Goal: Information Seeking & Learning: Learn about a topic

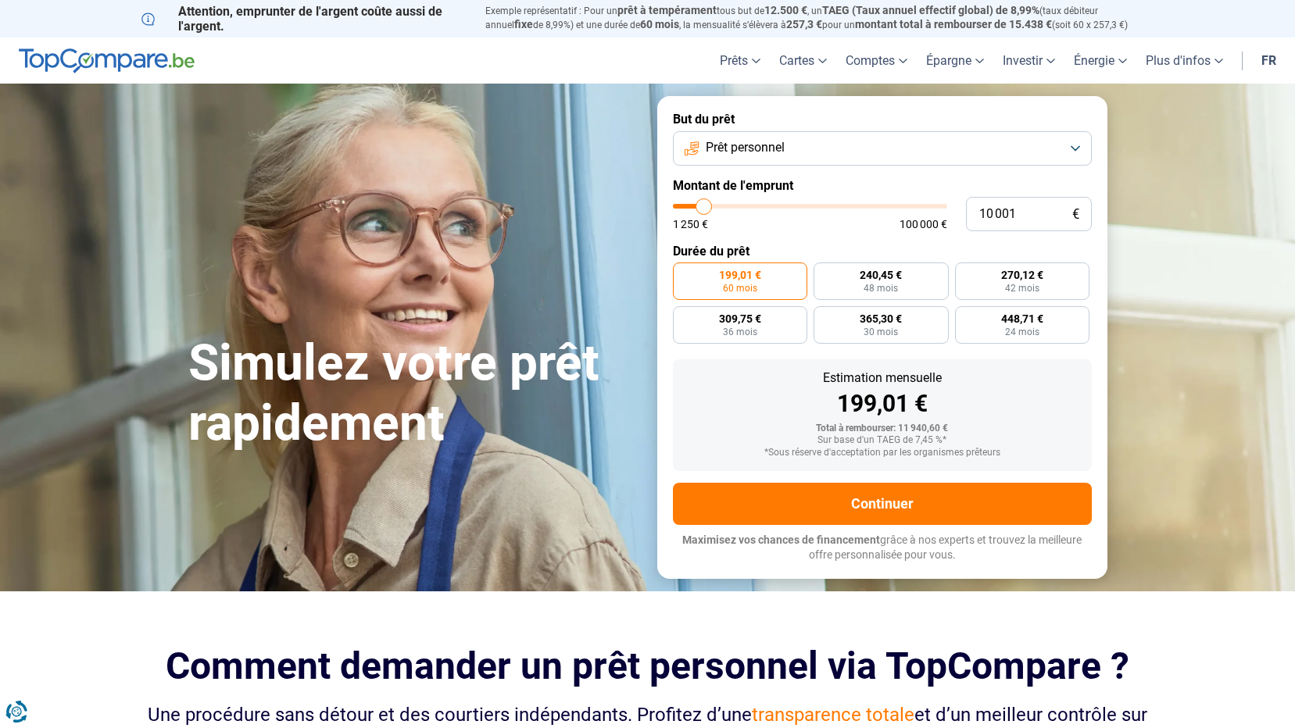
type input "8 750"
type input "8750"
type input "9 000"
type input "9000"
type input "9 500"
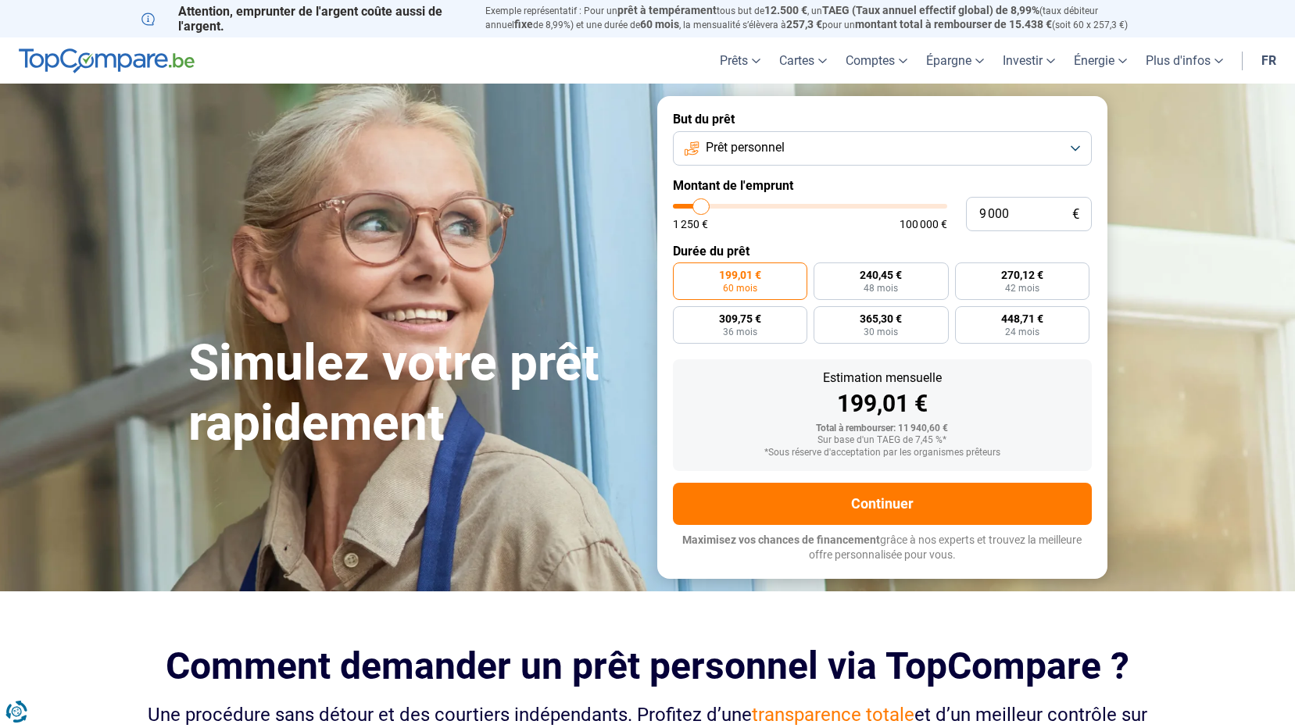
type input "9500"
type input "10 250"
type input "10250"
type input "11 000"
type input "11000"
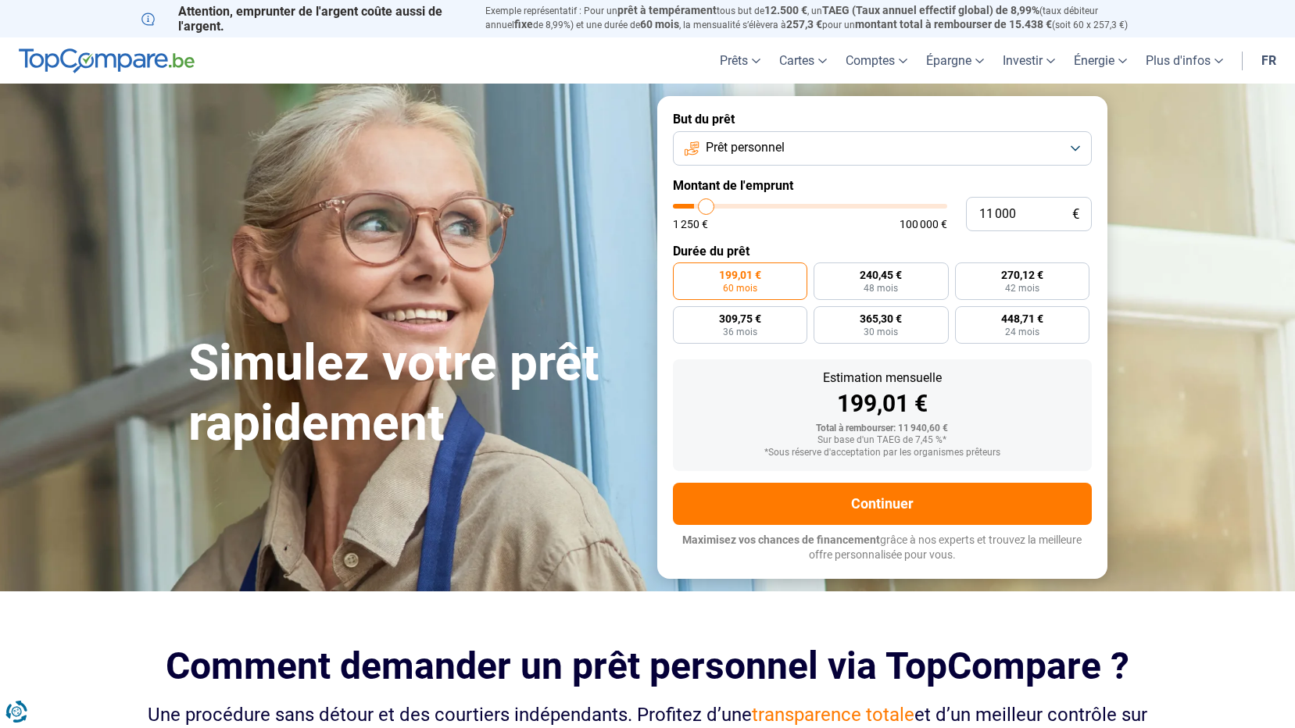
type input "11 500"
type input "11500"
type input "13 000"
type input "13000"
type input "14 500"
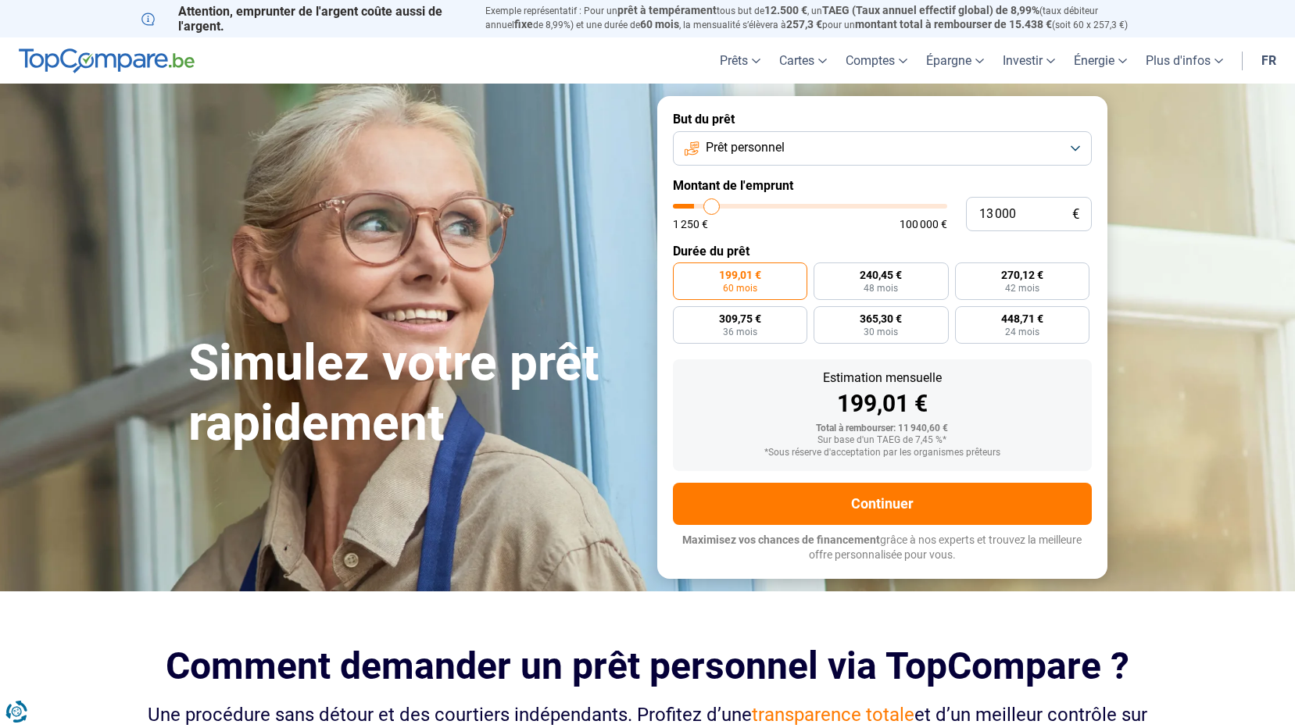
type input "14500"
type input "17 250"
type input "17250"
type input "19 250"
type input "19250"
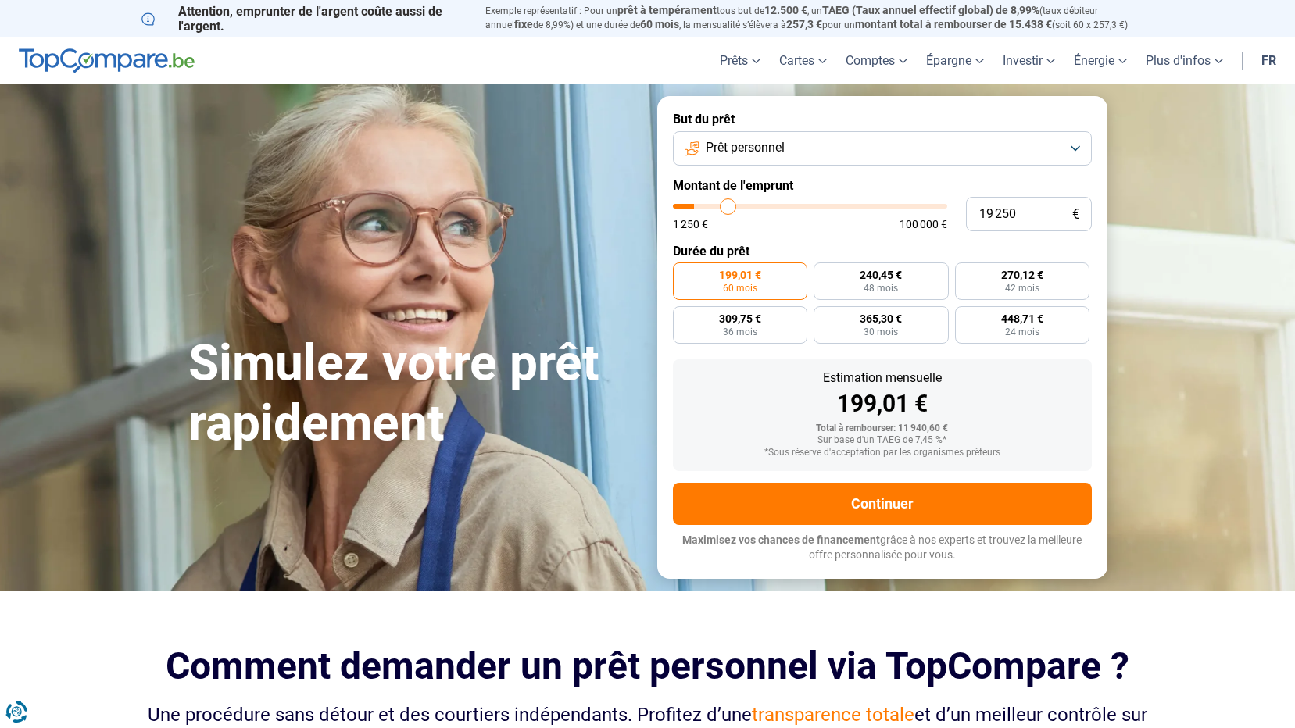
type input "21 500"
type input "21500"
type input "24 250"
type input "24250"
type input "26 250"
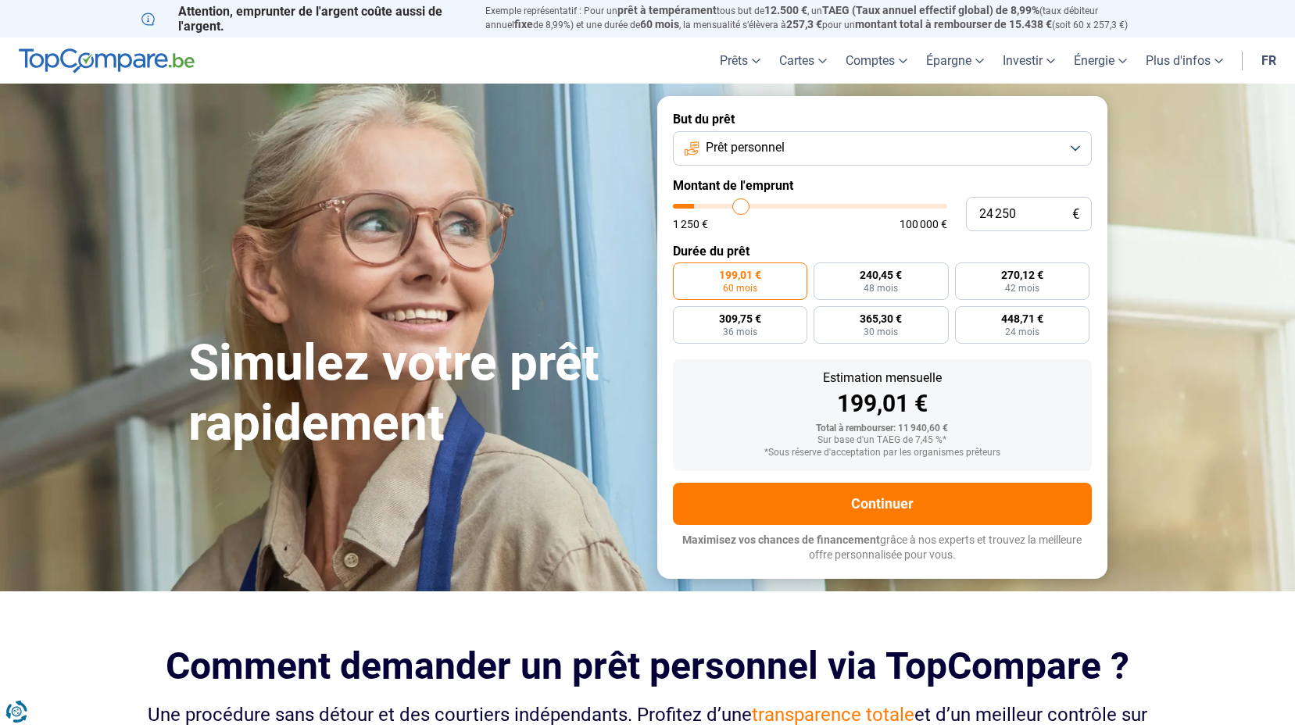
type input "26250"
type input "28 250"
type input "28250"
type input "30 750"
type input "30750"
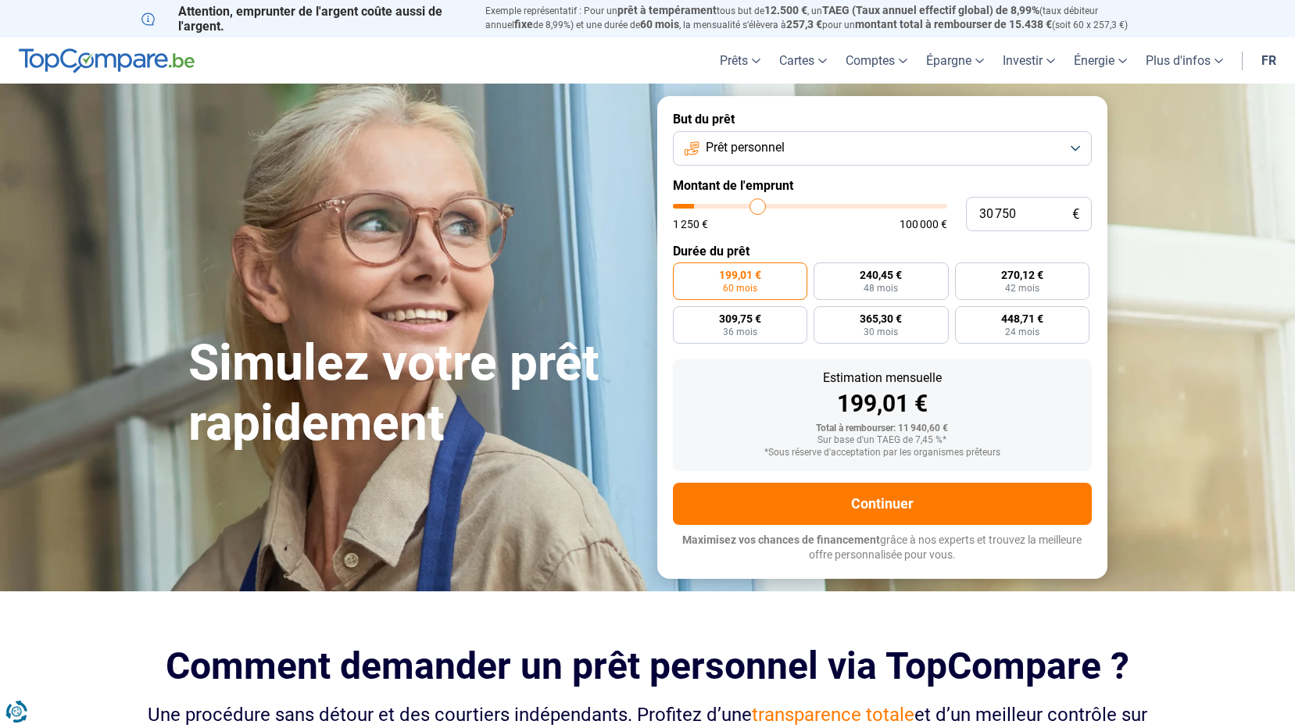
type input "33 250"
type input "33250"
type input "40 250"
type input "40250"
type input "42 000"
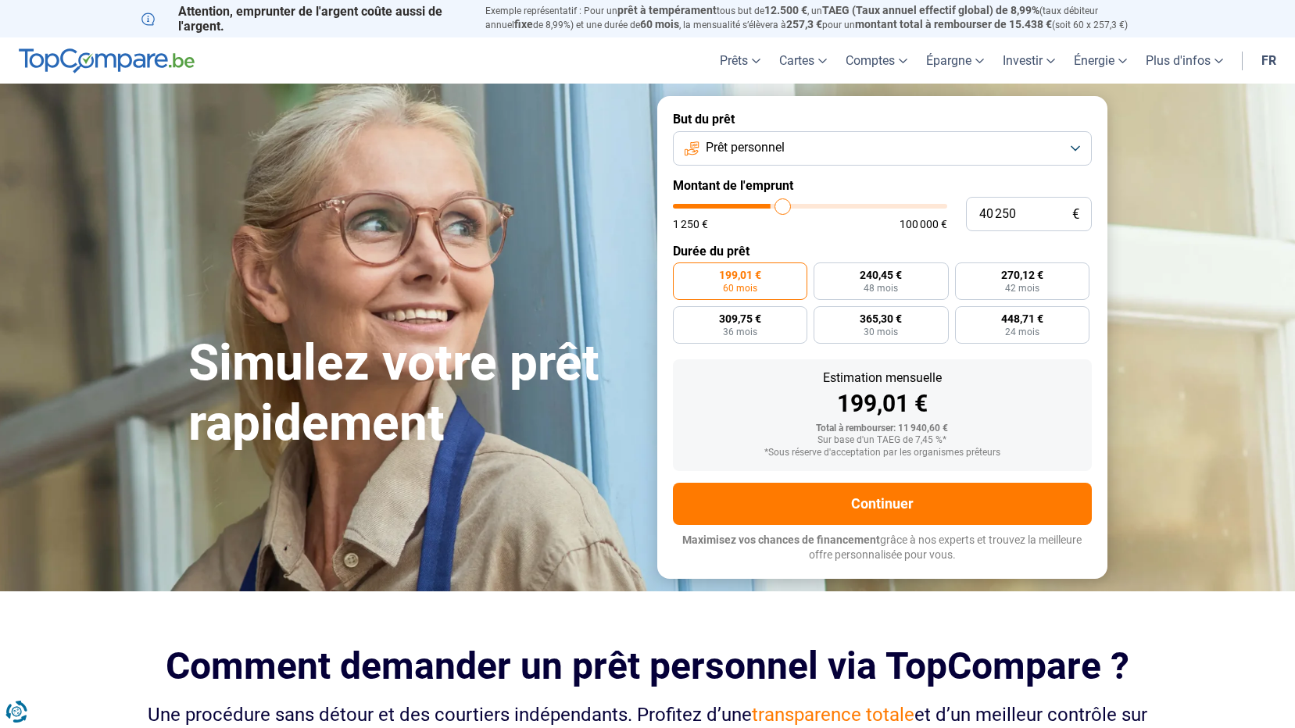
type input "42000"
type input "45 000"
type input "45000"
type input "50 250"
type input "50250"
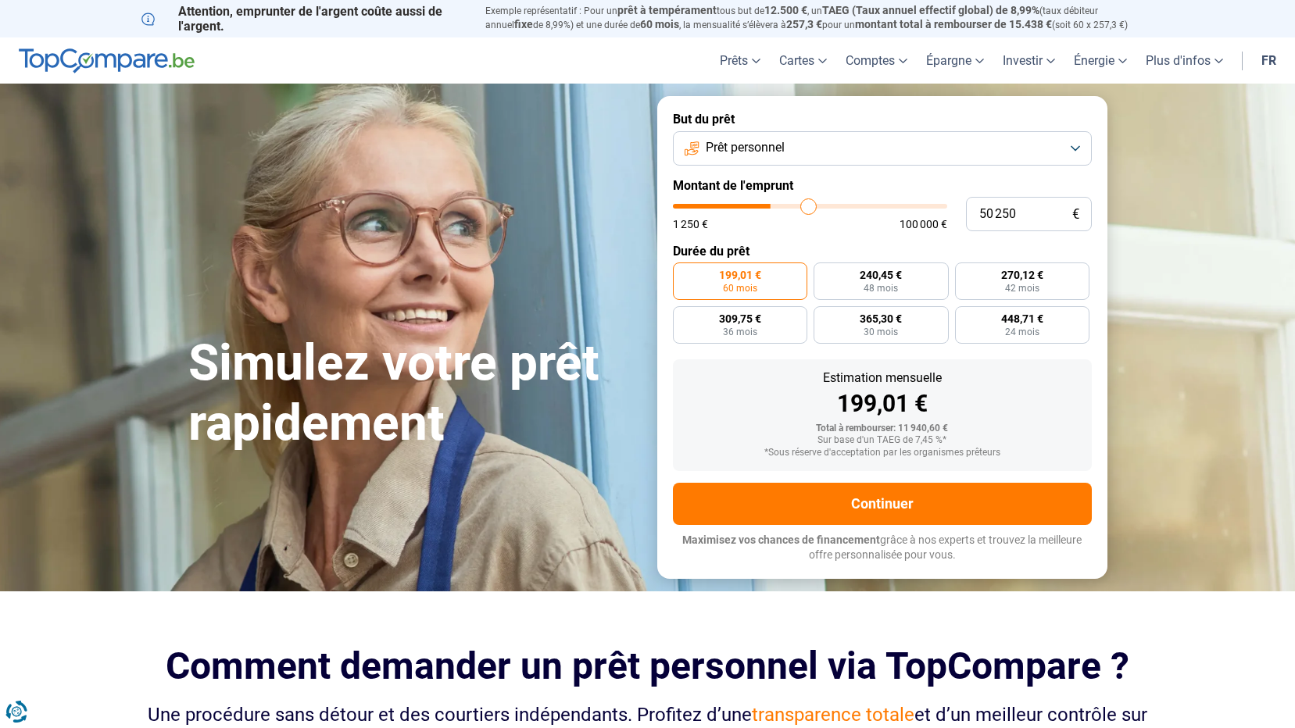
type input "54 750"
type input "54750"
type input "60 250"
type input "60250"
type input "65 250"
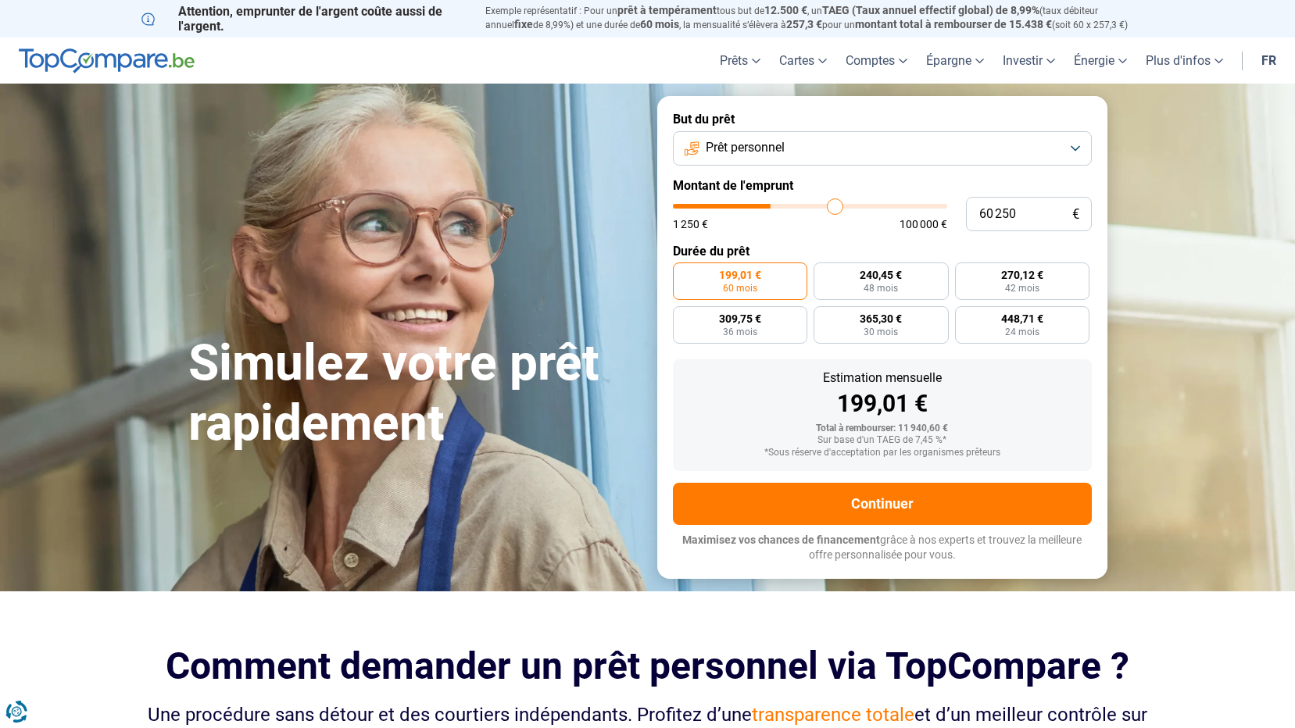
type input "65250"
type input "70 250"
type input "70250"
type input "74 250"
type input "74250"
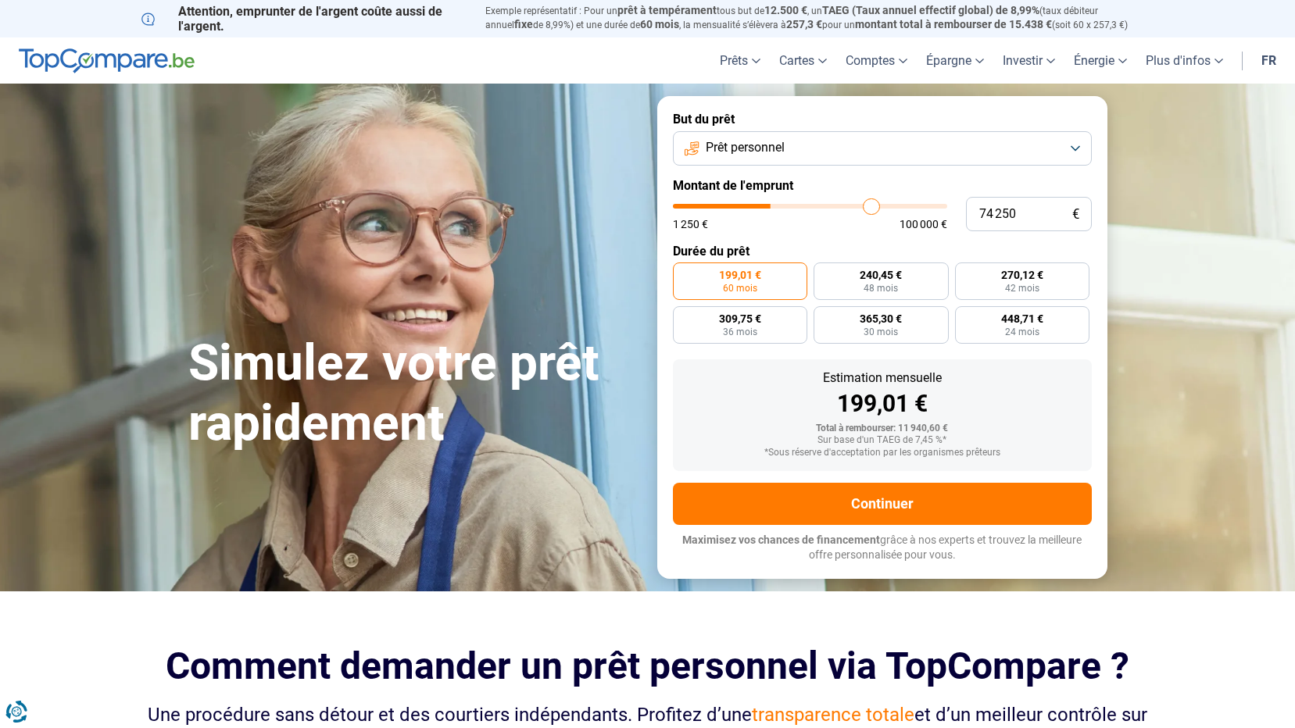
type input "76 500"
type input "76500"
type input "77 250"
type input "77250"
type input "77 750"
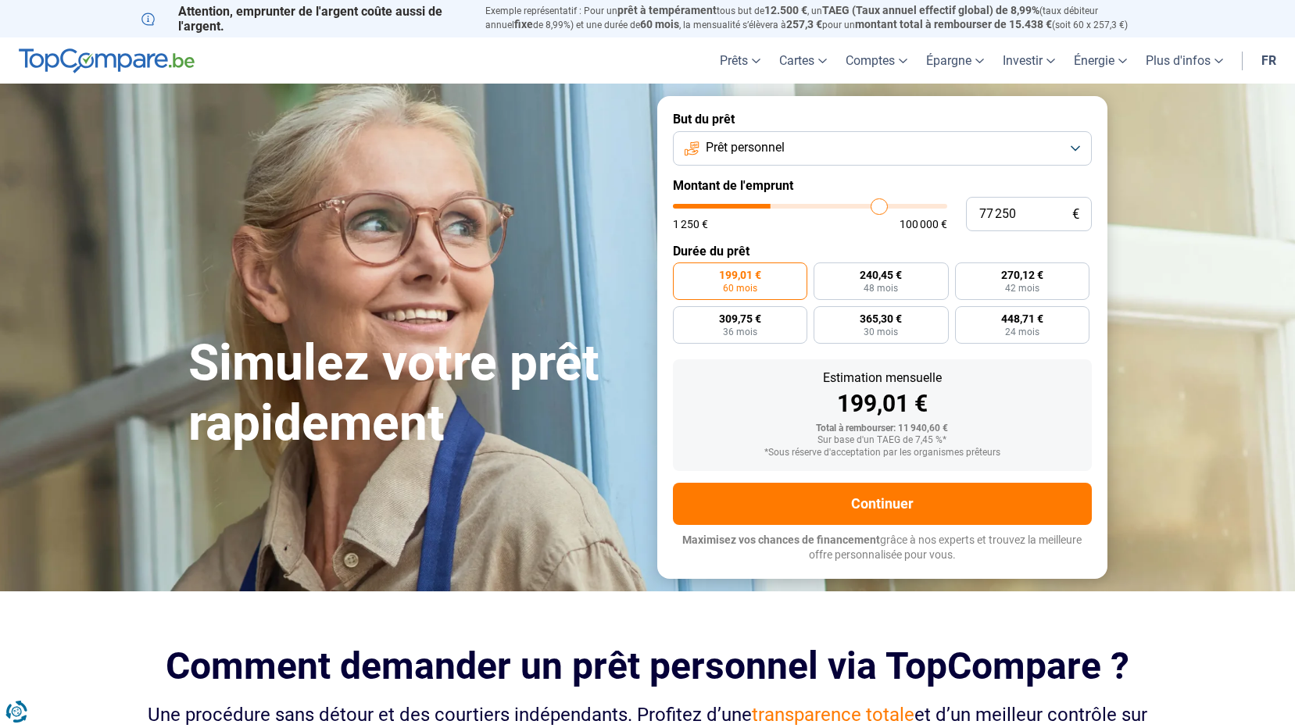
type input "77750"
type input "78 250"
type input "78250"
type input "78 500"
type input "78500"
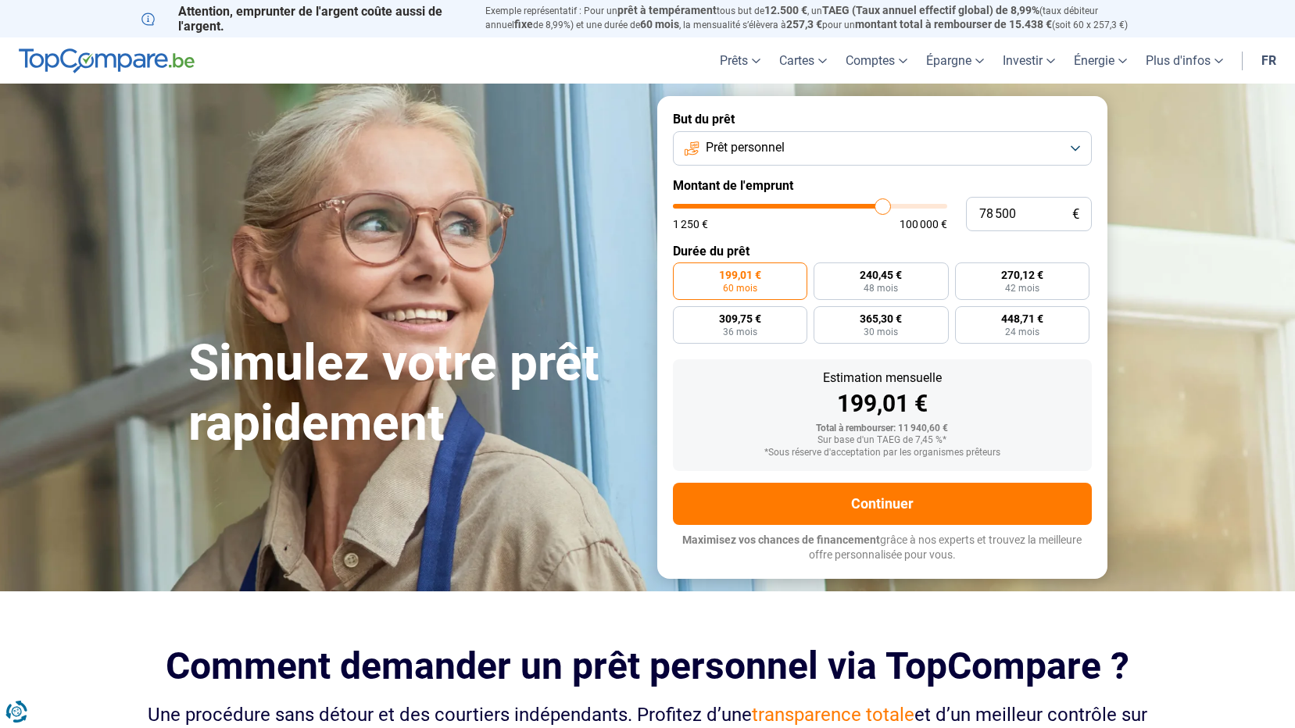
type input "79 500"
type input "79500"
type input "80 000"
type input "80000"
type input "80 250"
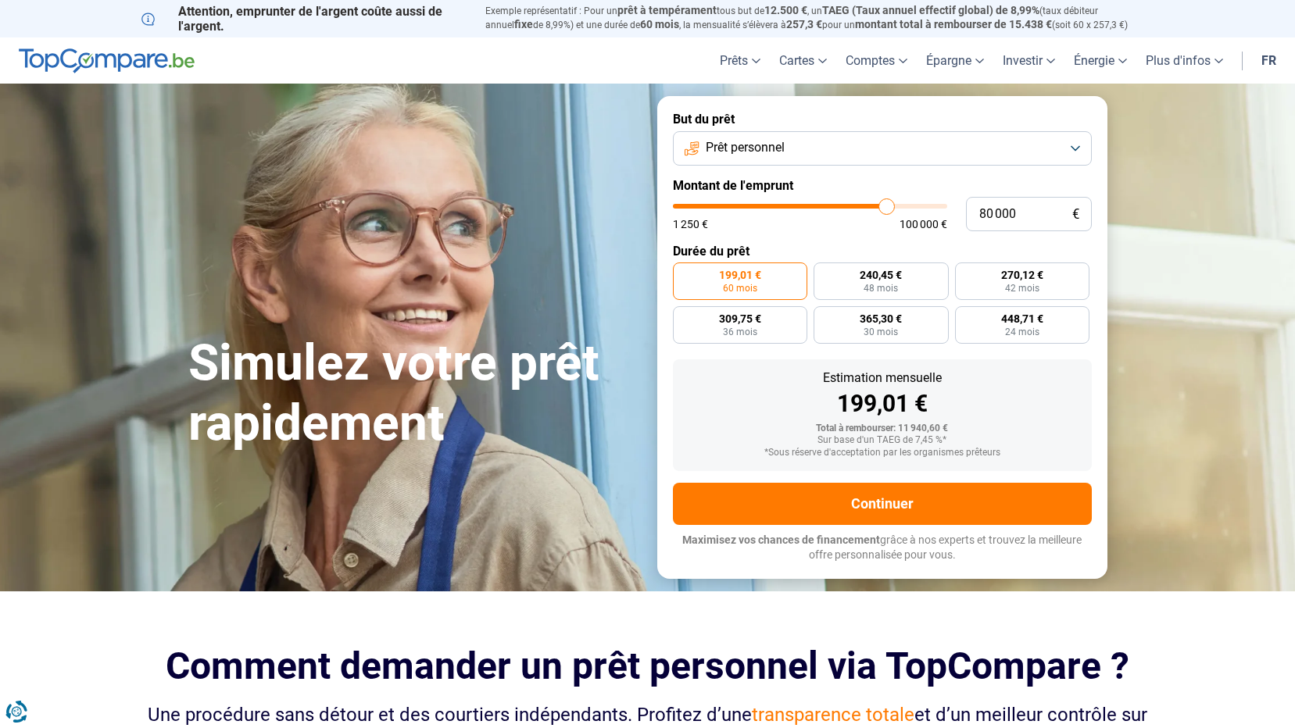
type input "80250"
type input "81 250"
type input "81250"
type input "81 000"
type input "81000"
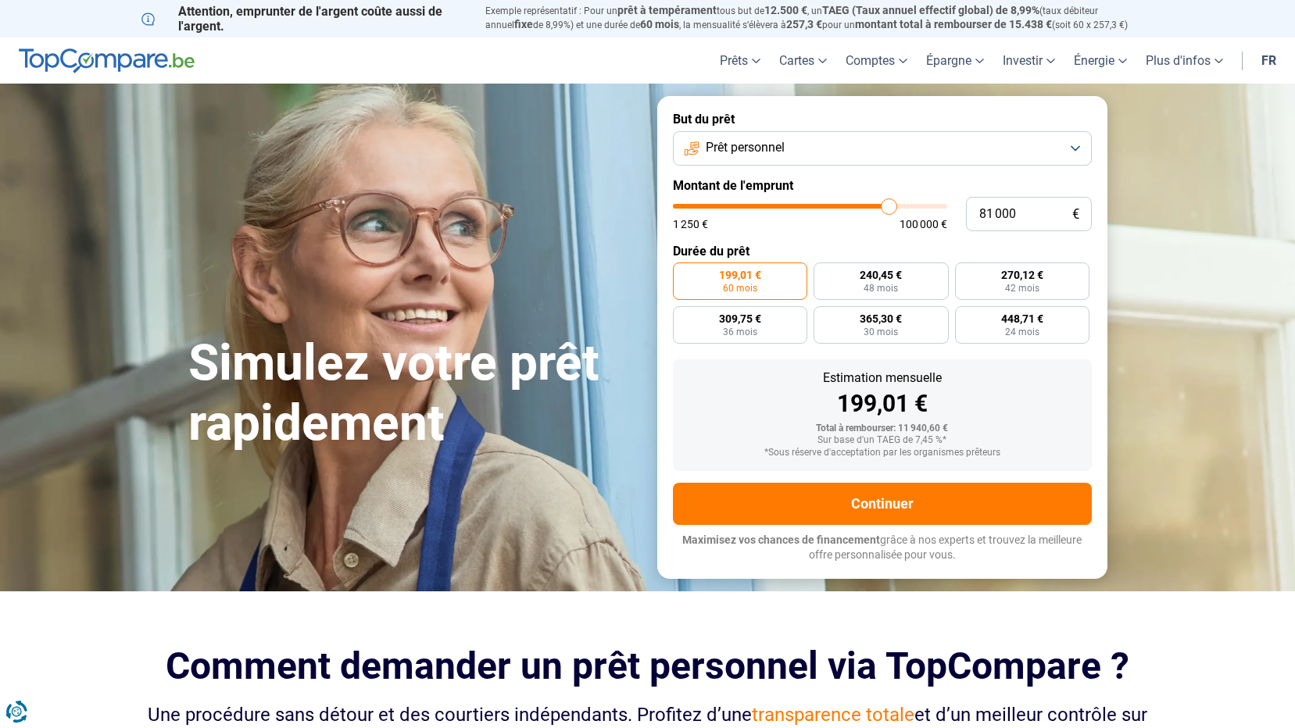
type input "80 250"
type input "80250"
type input "80 000"
type input "80000"
type input "79 500"
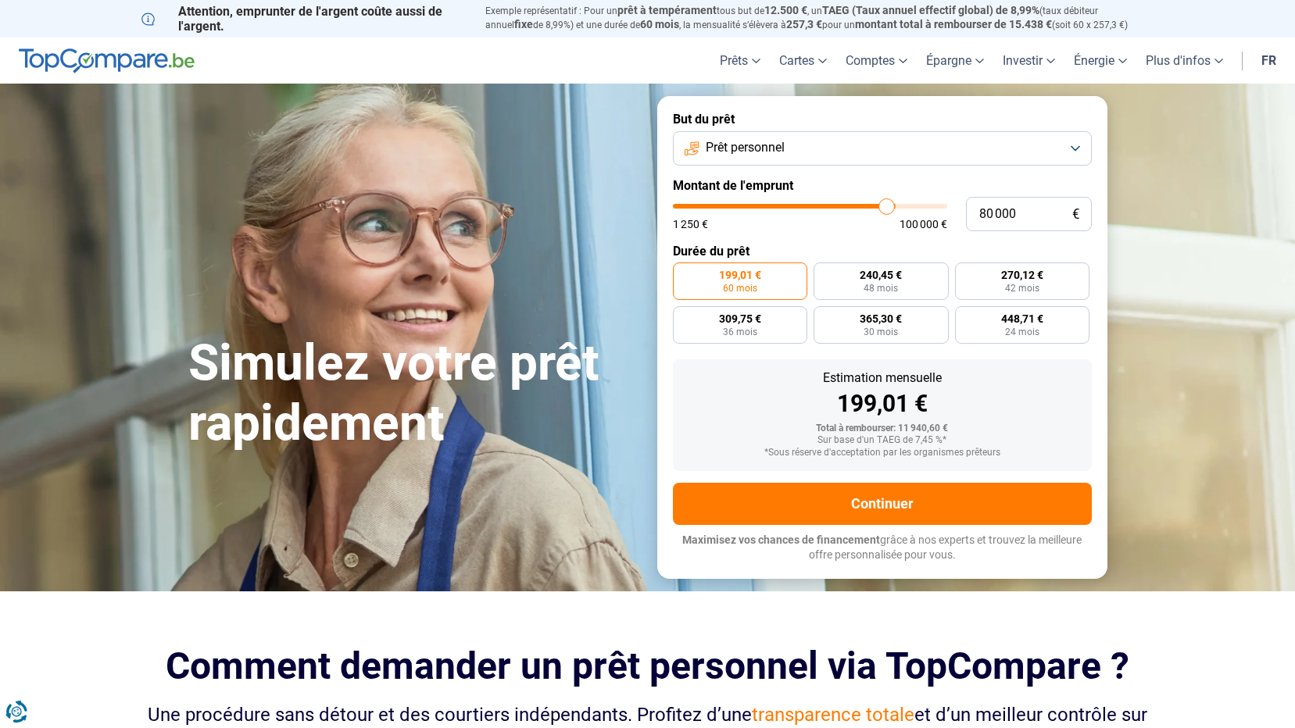
type input "79500"
type input "79 750"
type input "79750"
type input "80 000"
type input "80000"
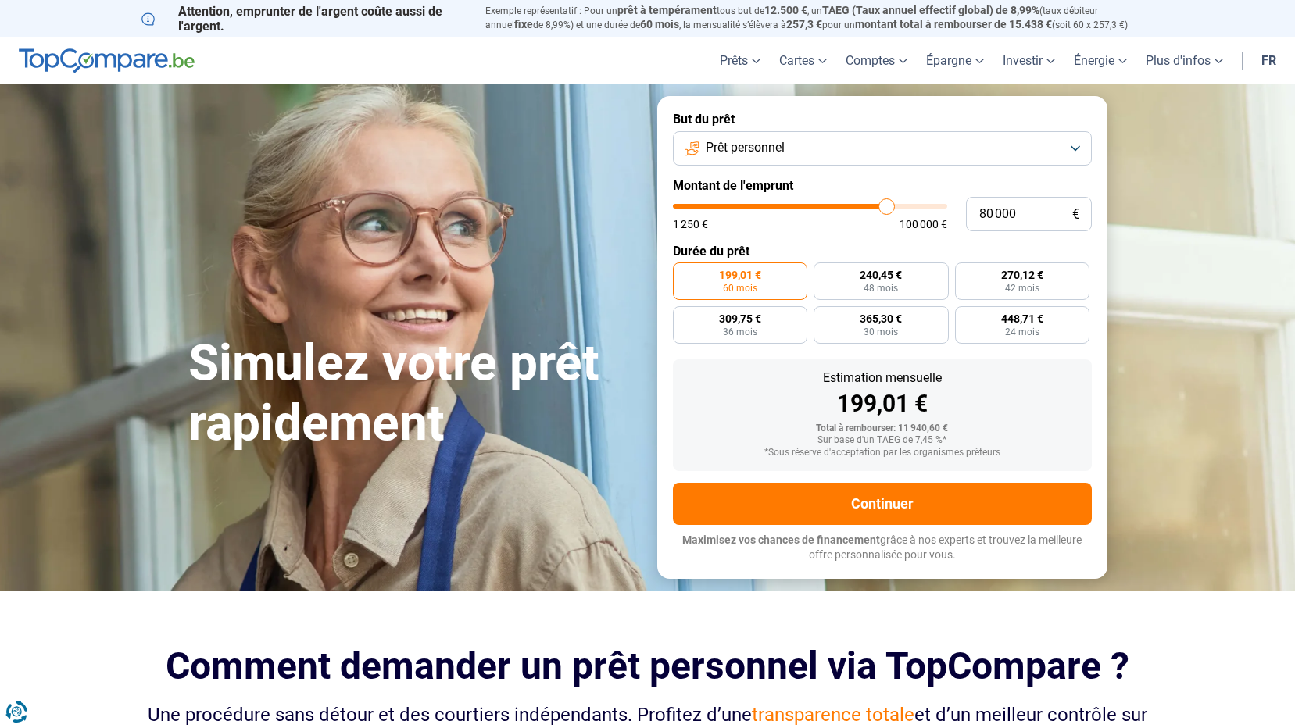
type input "80 250"
type input "80250"
type input "81 000"
type input "81000"
type input "81 250"
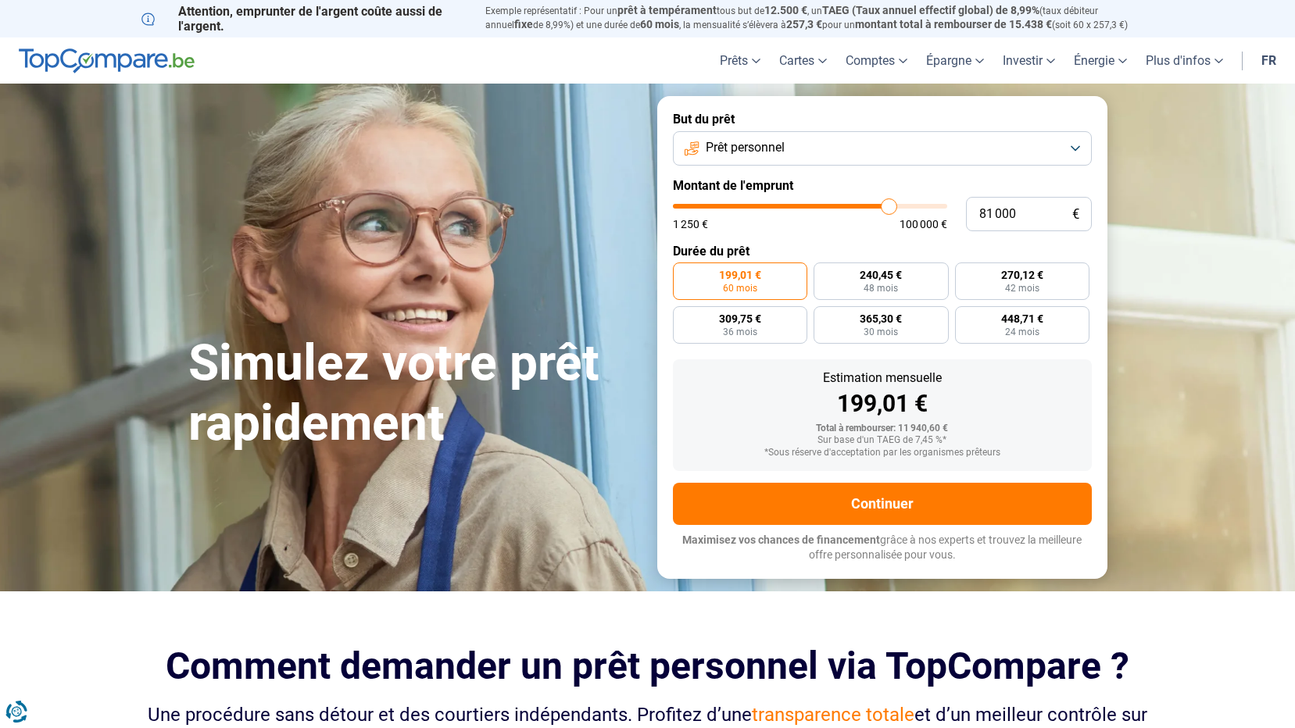
type input "81250"
type input "81 500"
type input "81500"
type input "81 750"
type input "81750"
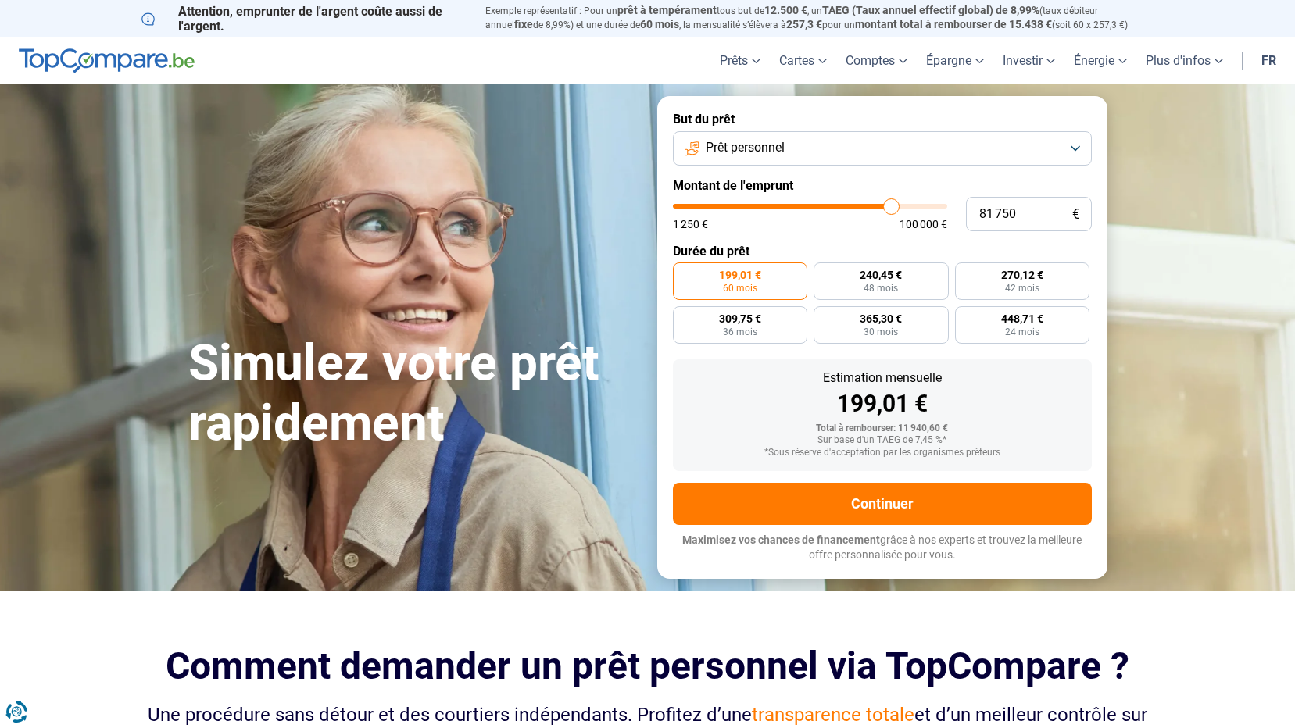
type input "82 250"
type input "82250"
type input "82 500"
type input "82500"
type input "83 000"
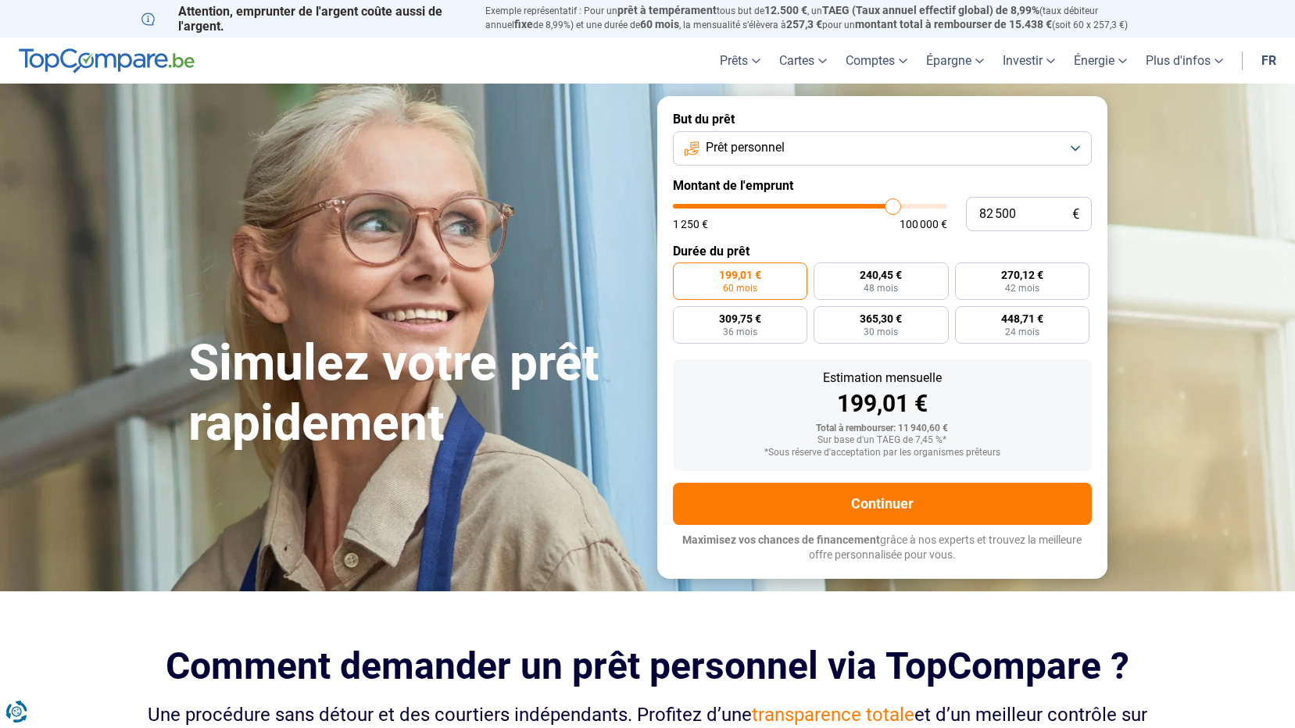
type input "83000"
type input "83 250"
type input "83250"
type input "83 750"
type input "83750"
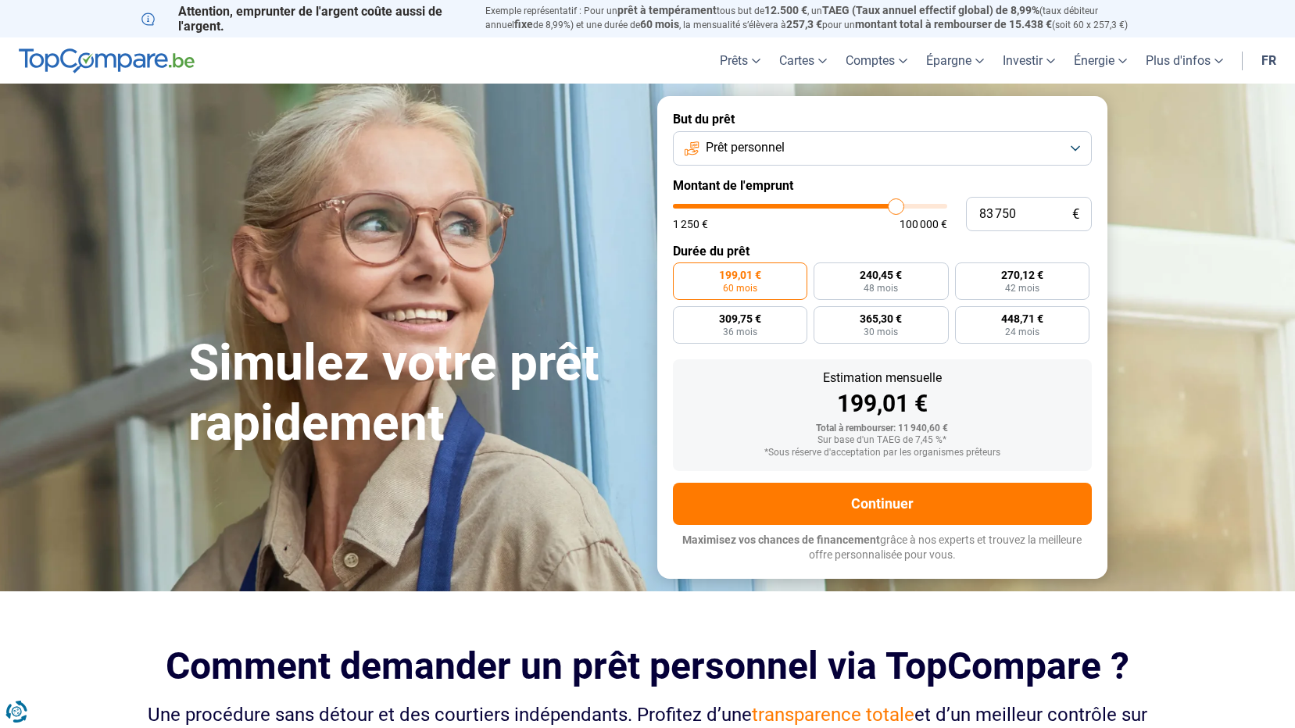
type input "84 000"
type input "84000"
type input "84 250"
type input "84250"
type input "84 500"
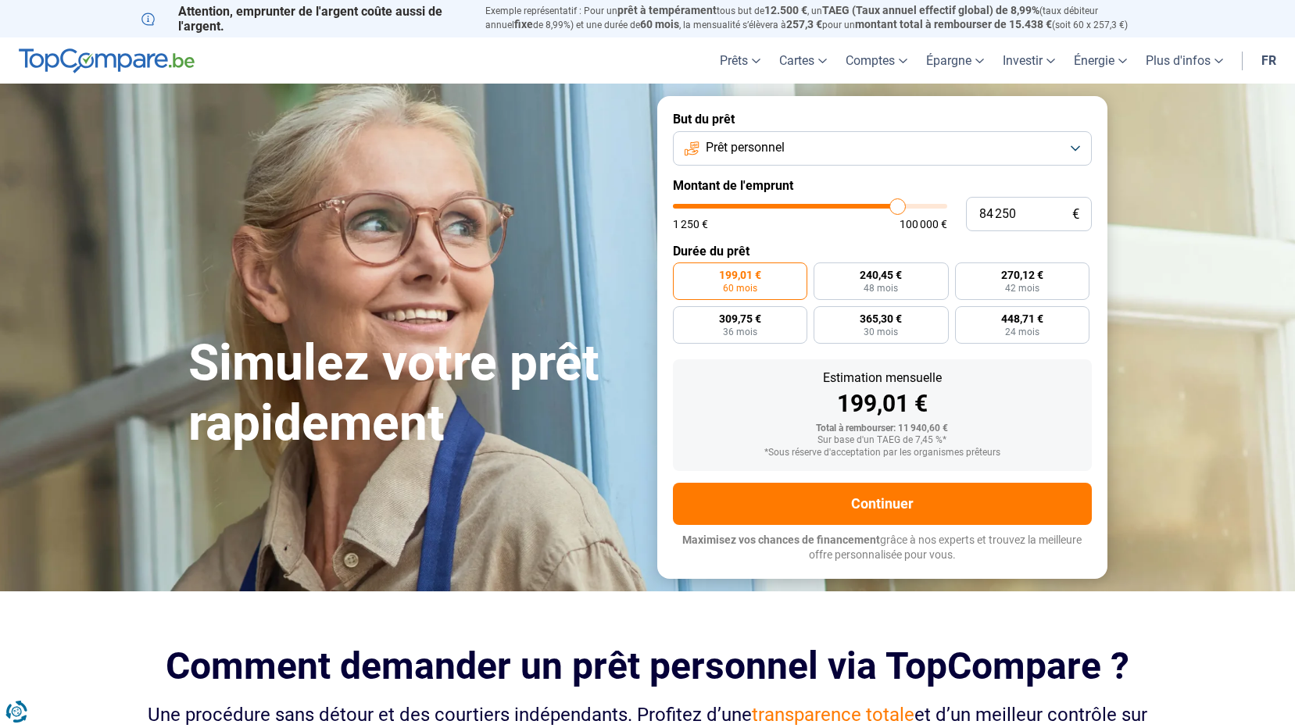
type input "84500"
type input "85 000"
type input "85000"
type input "85 250"
type input "85250"
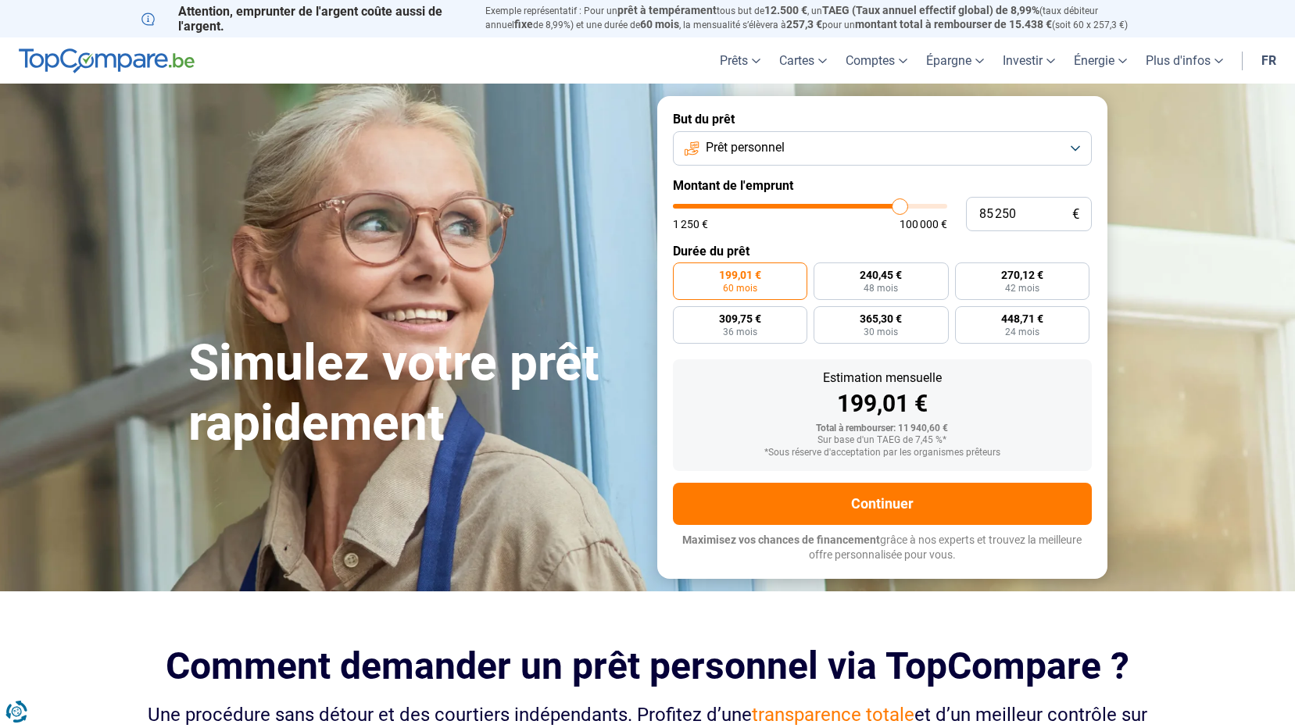
type input "85 500"
type input "85500"
type input "85 750"
type input "85750"
type input "86 000"
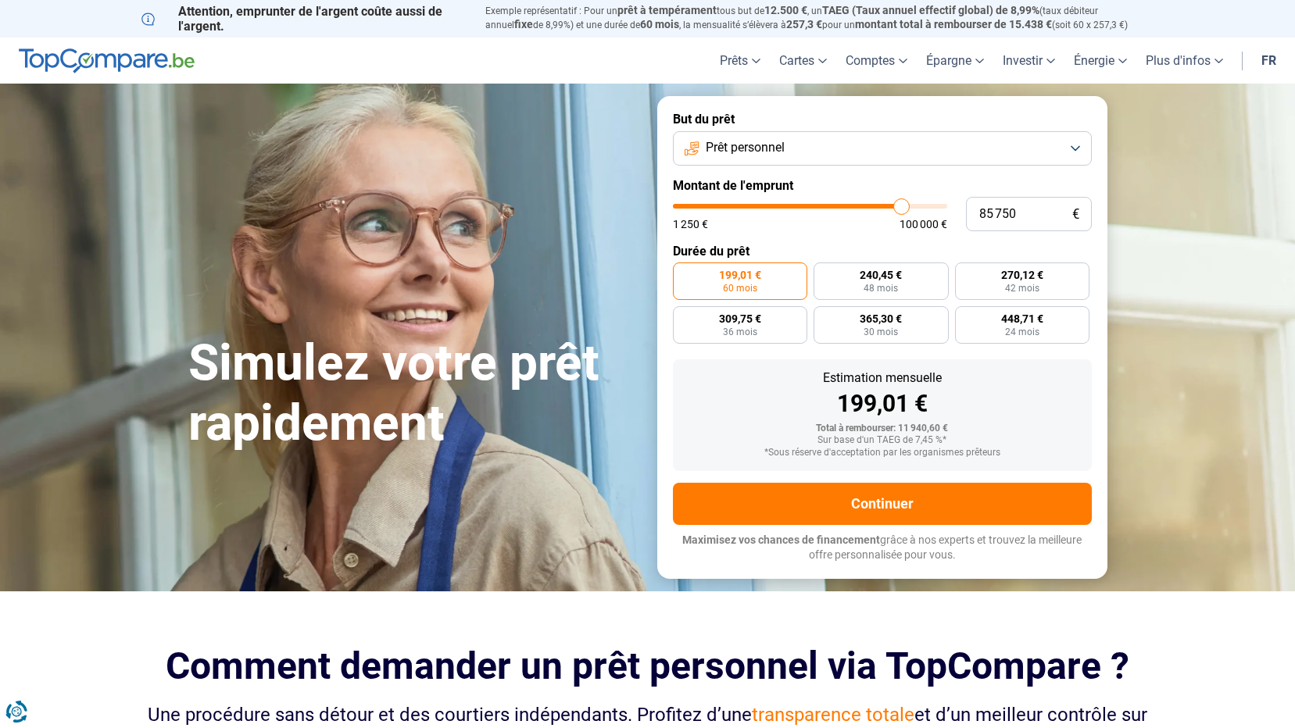
type input "86000"
type input "86 500"
type input "86500"
type input "86 750"
type input "86750"
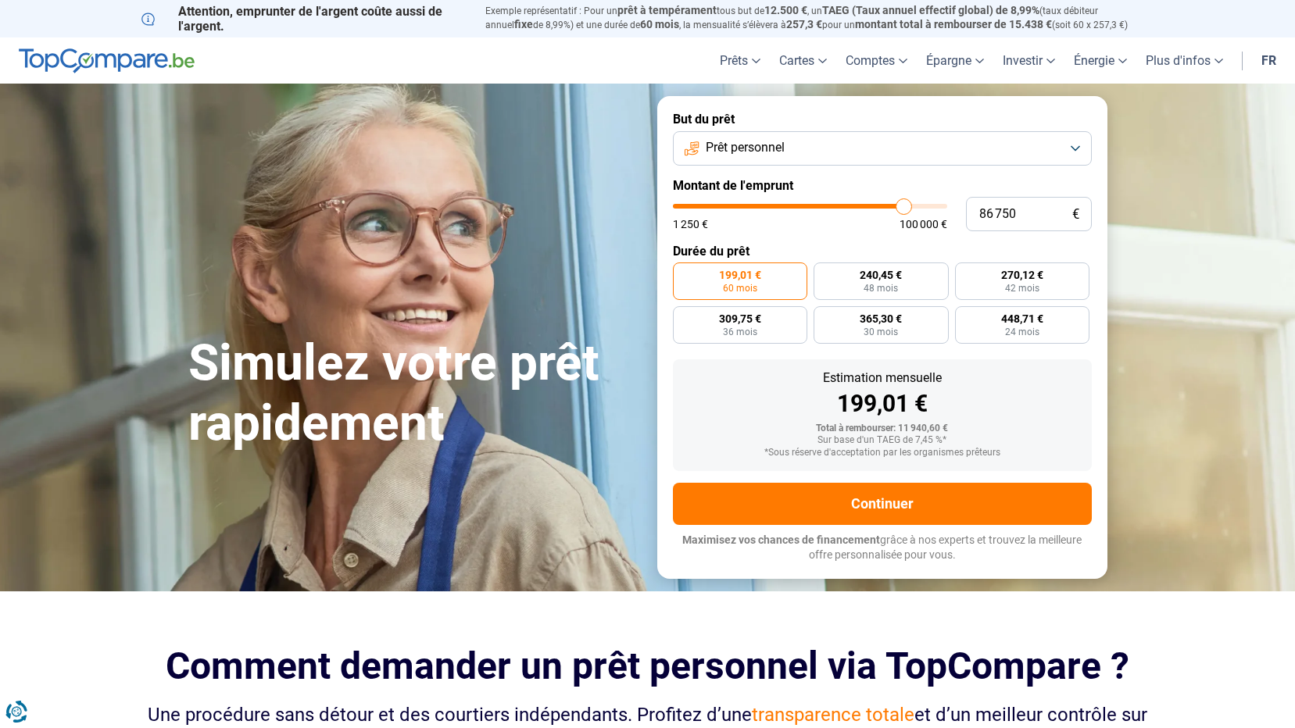
type input "87 000"
type input "87000"
type input "87 500"
type input "87500"
type input "88 000"
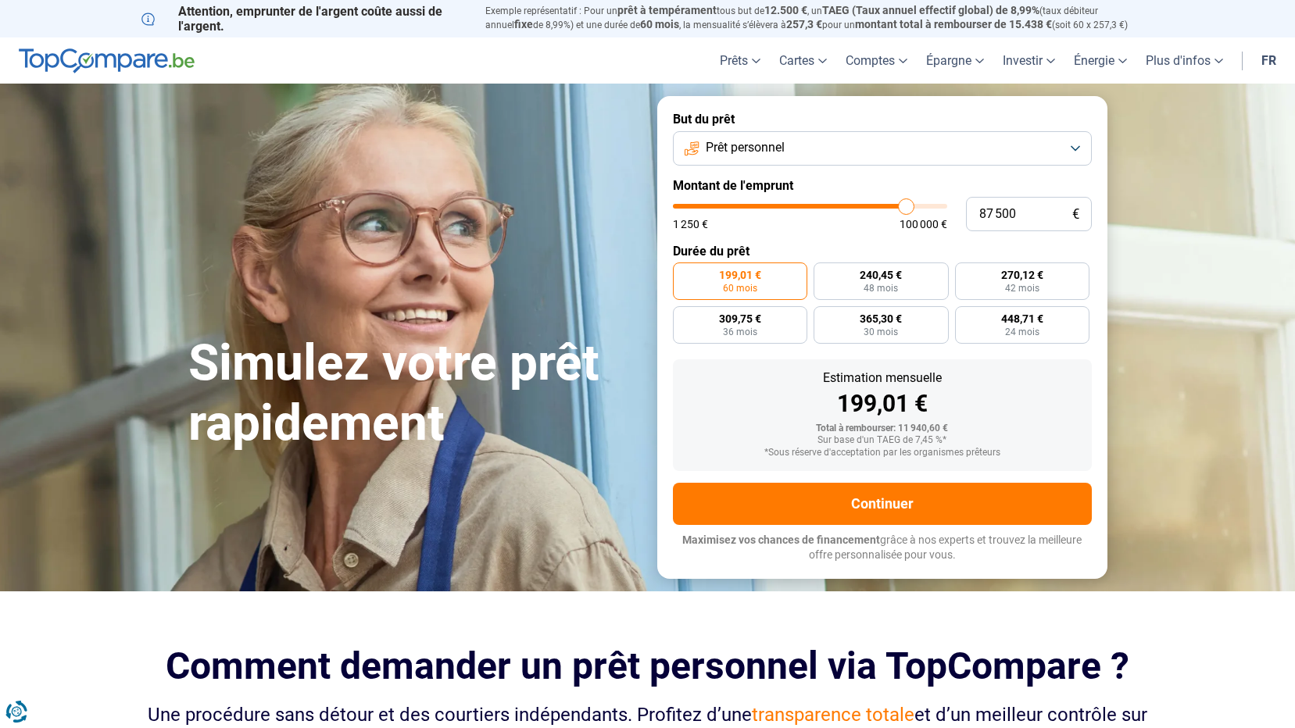
type input "88000"
type input "88 250"
type input "88250"
type input "88 750"
type input "88750"
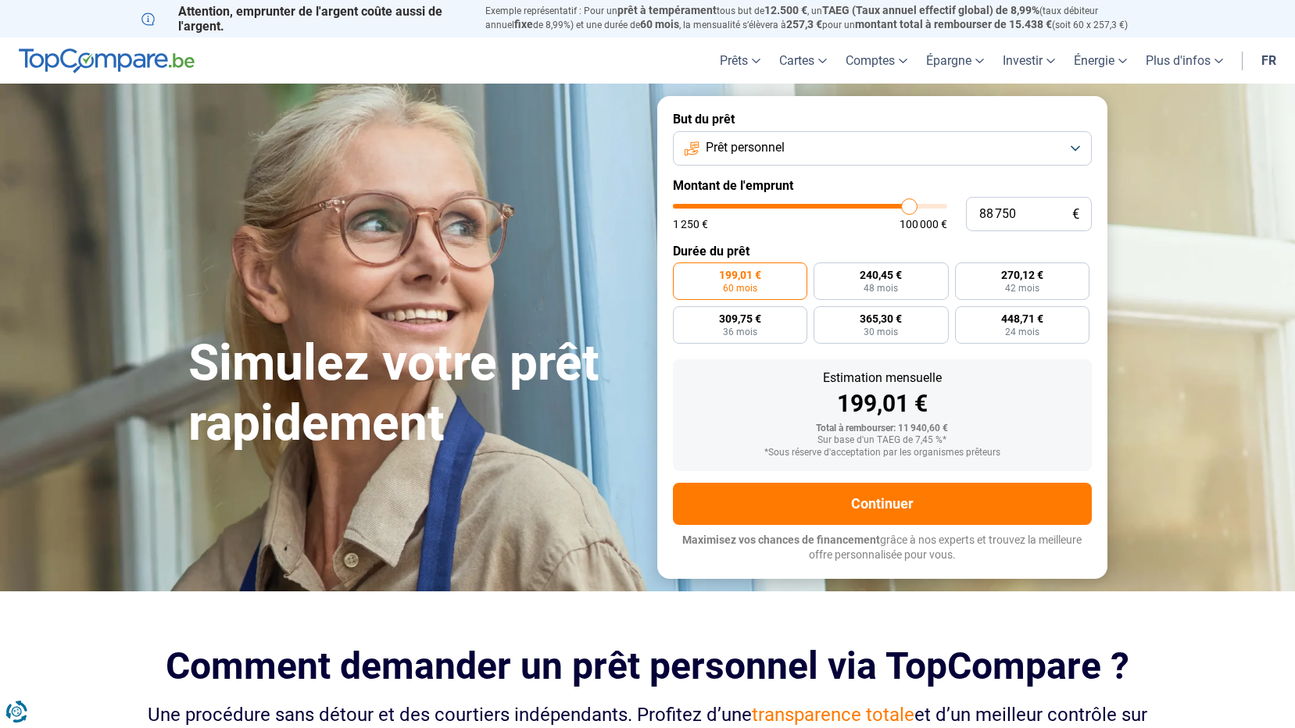
type input "89 000"
type input "89000"
type input "89 750"
type input "89750"
type input "90 000"
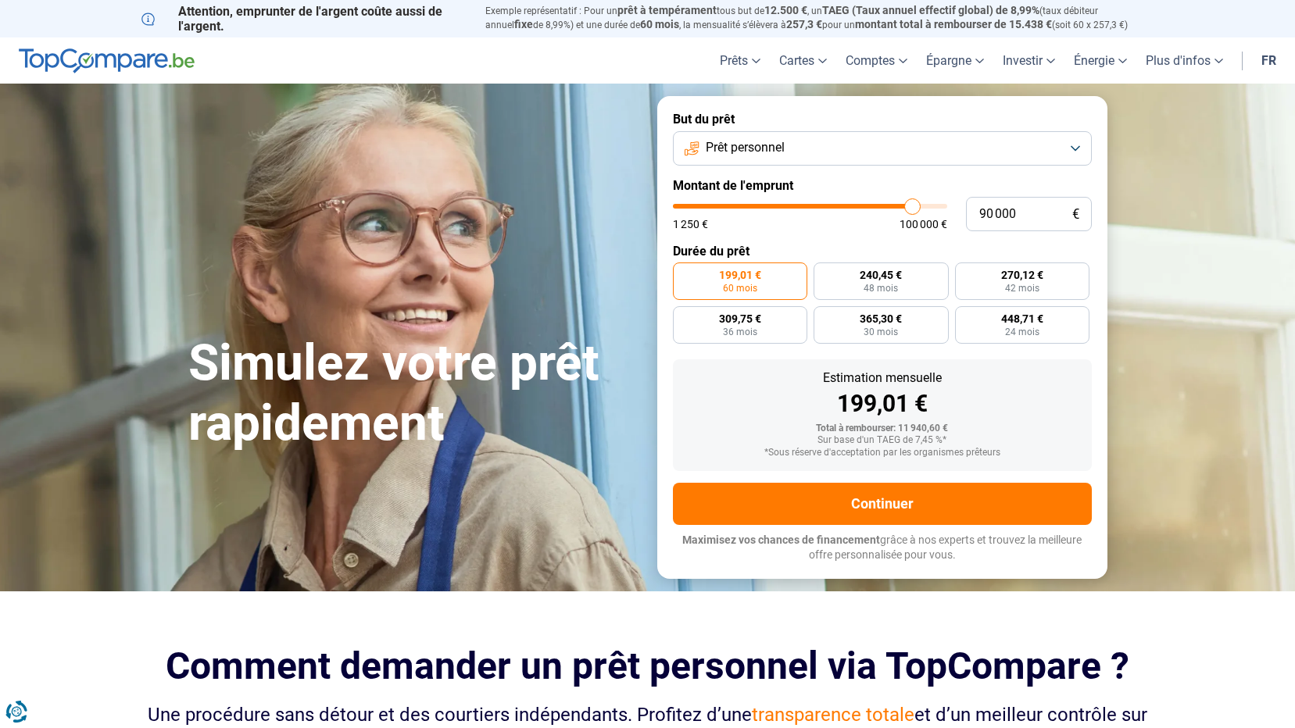
drag, startPoint x: 700, startPoint y: 206, endPoint x: 912, endPoint y: 216, distance: 212.1
type input "90000"
click at [912, 209] on input "range" at bounding box center [810, 206] width 274 height 5
radio input "false"
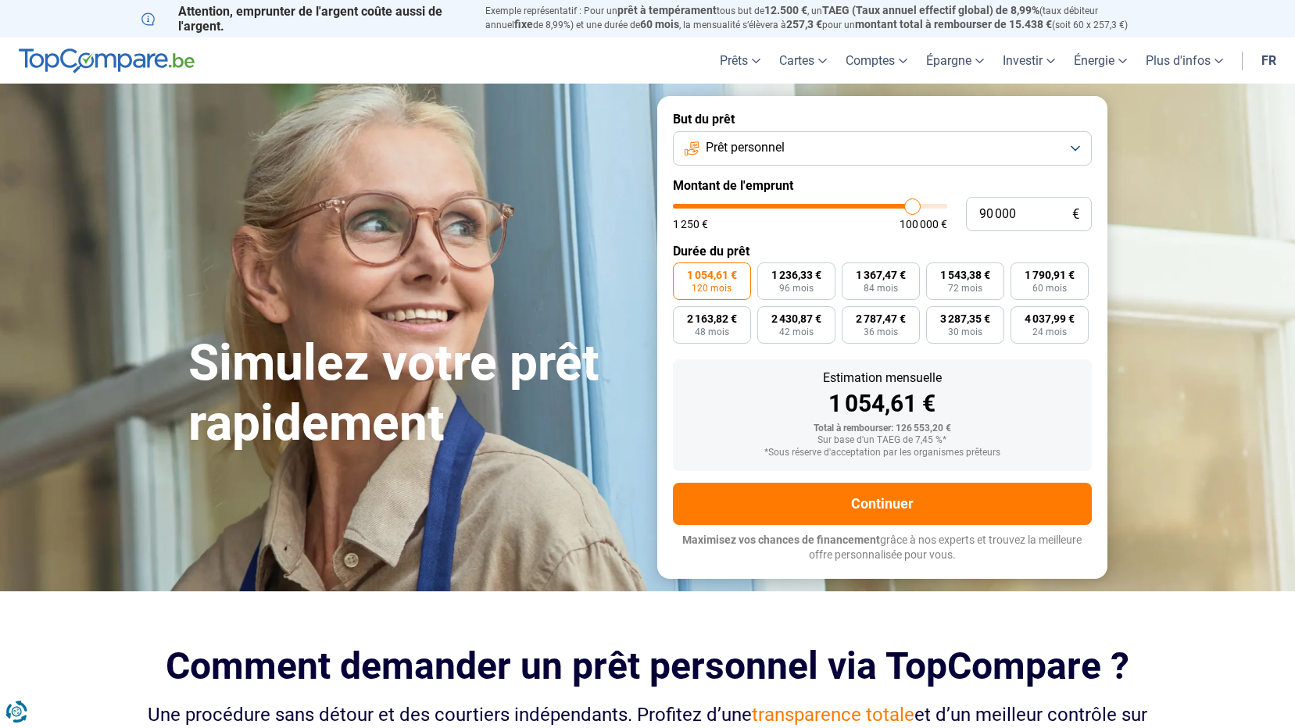
type input "87 250"
type input "87250"
type input "85 750"
type input "85750"
type input "84 000"
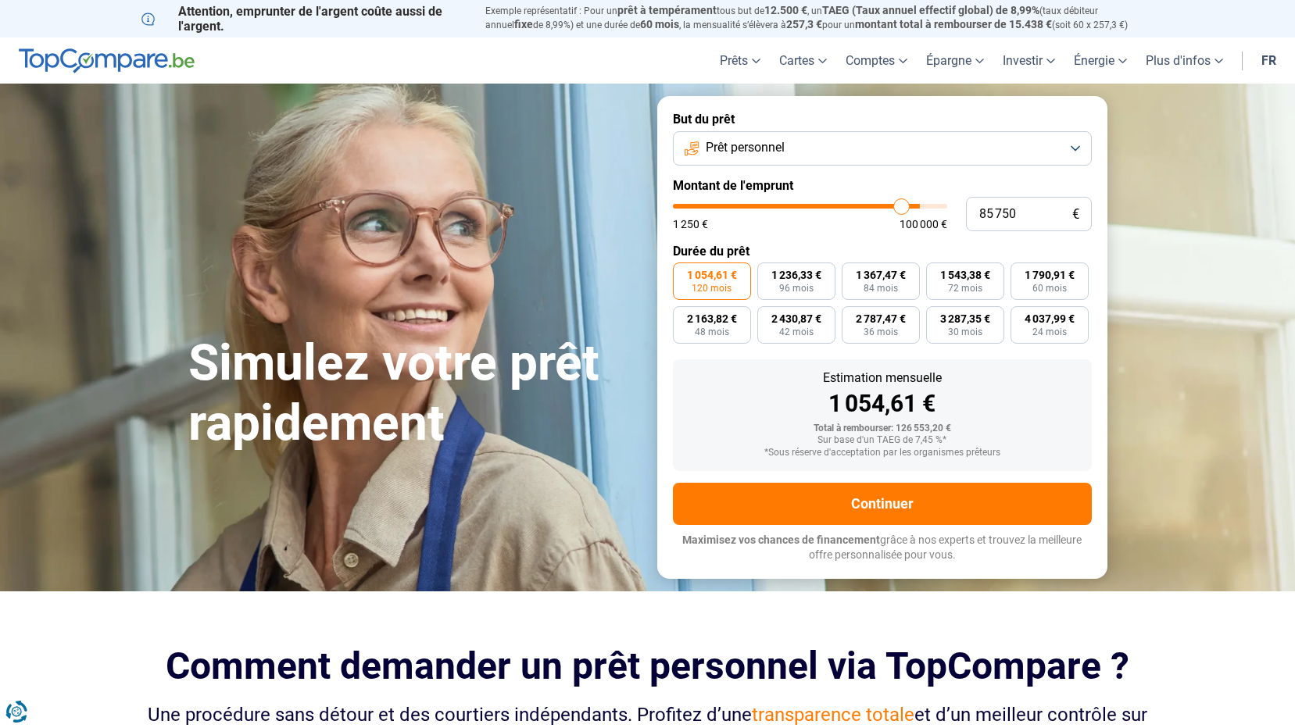
type input "84000"
type input "82 500"
type input "82500"
type input "80 250"
type input "80250"
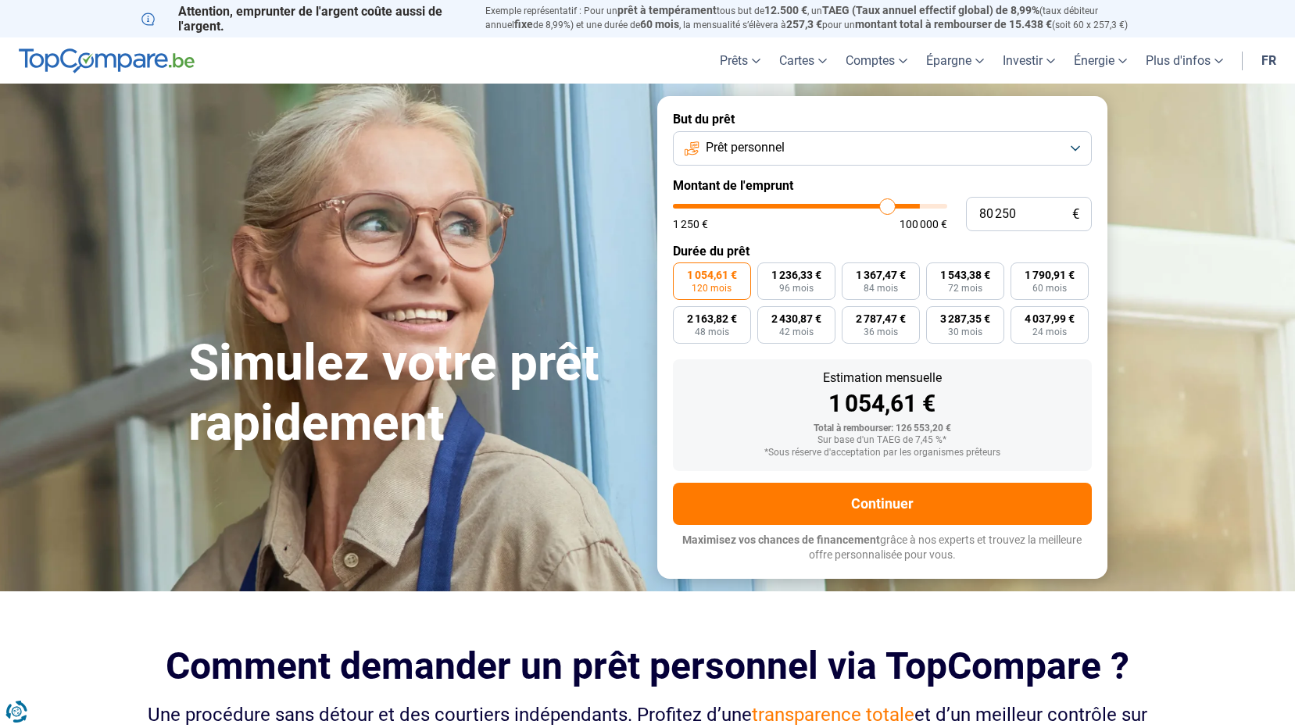
type input "78 500"
type input "78500"
type input "77 250"
type input "77250"
type input "76 250"
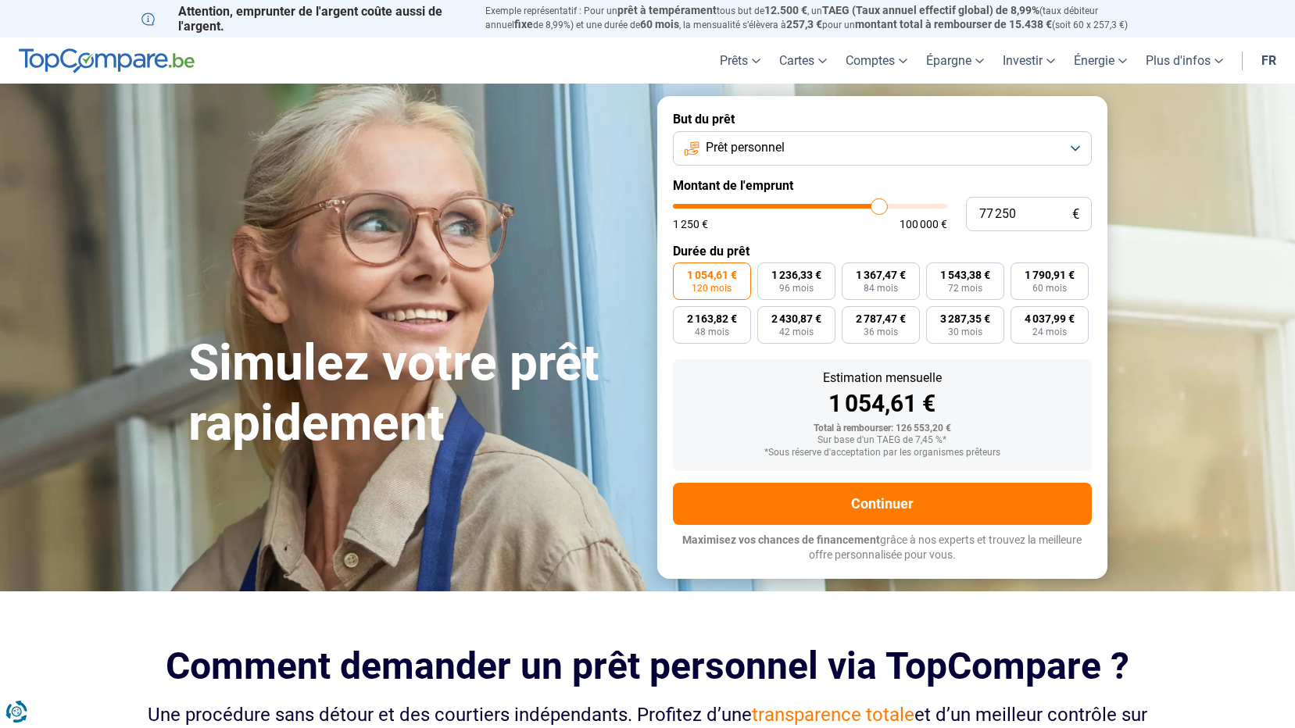
type input "76250"
type input "75 000"
type input "75000"
type input "74 000"
type input "74000"
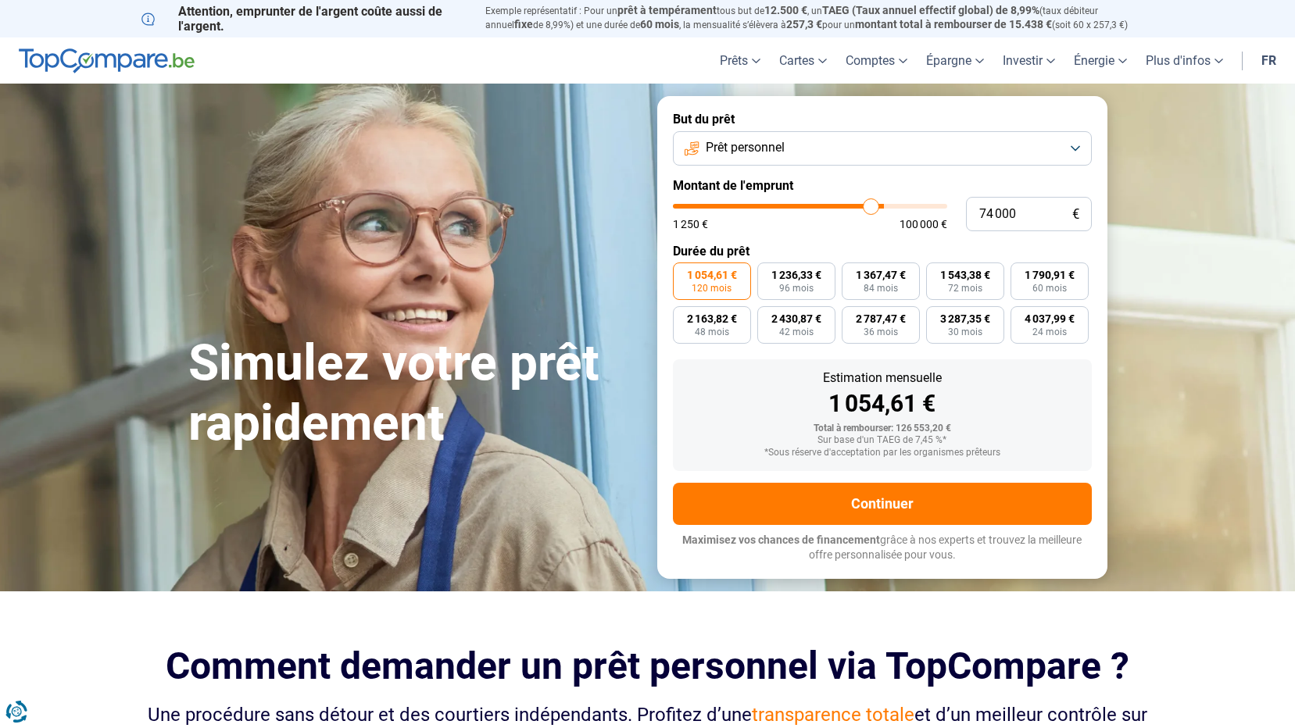
type input "72 750"
type input "72750"
type input "72 000"
type input "72000"
type input "70 250"
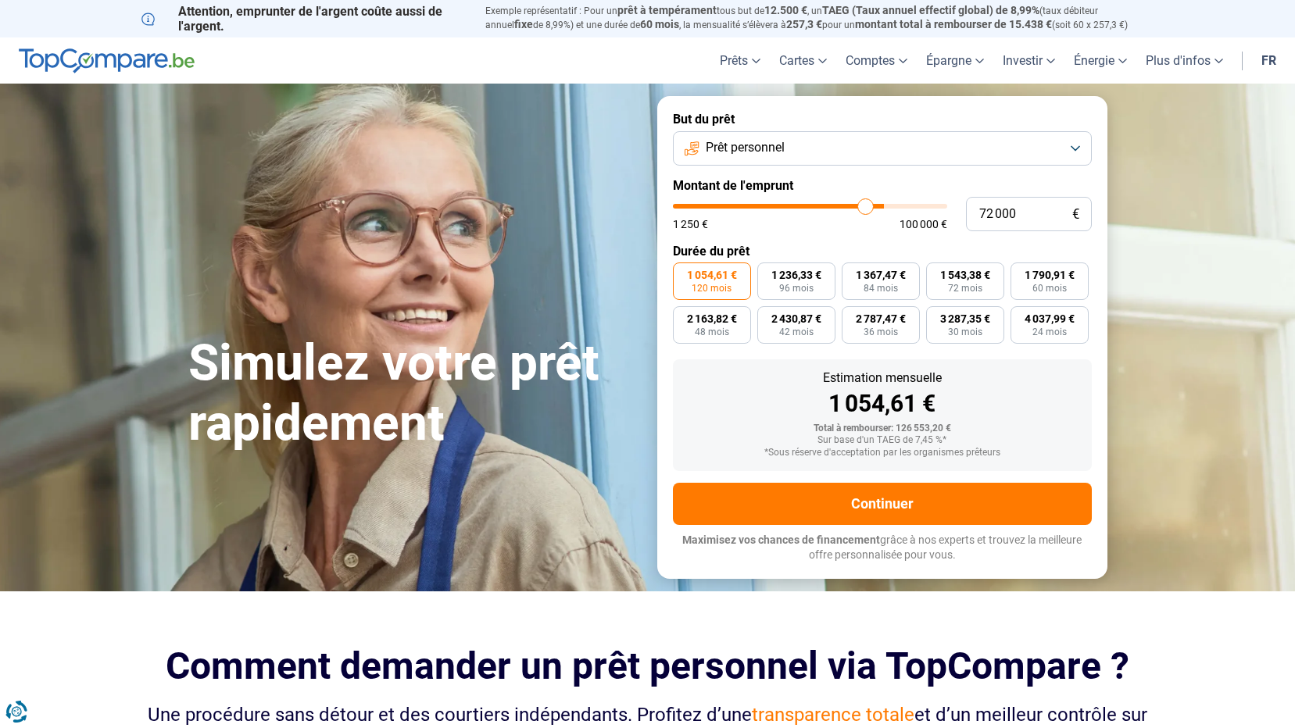
type input "70250"
type input "68 750"
type input "68750"
type input "66 750"
type input "66750"
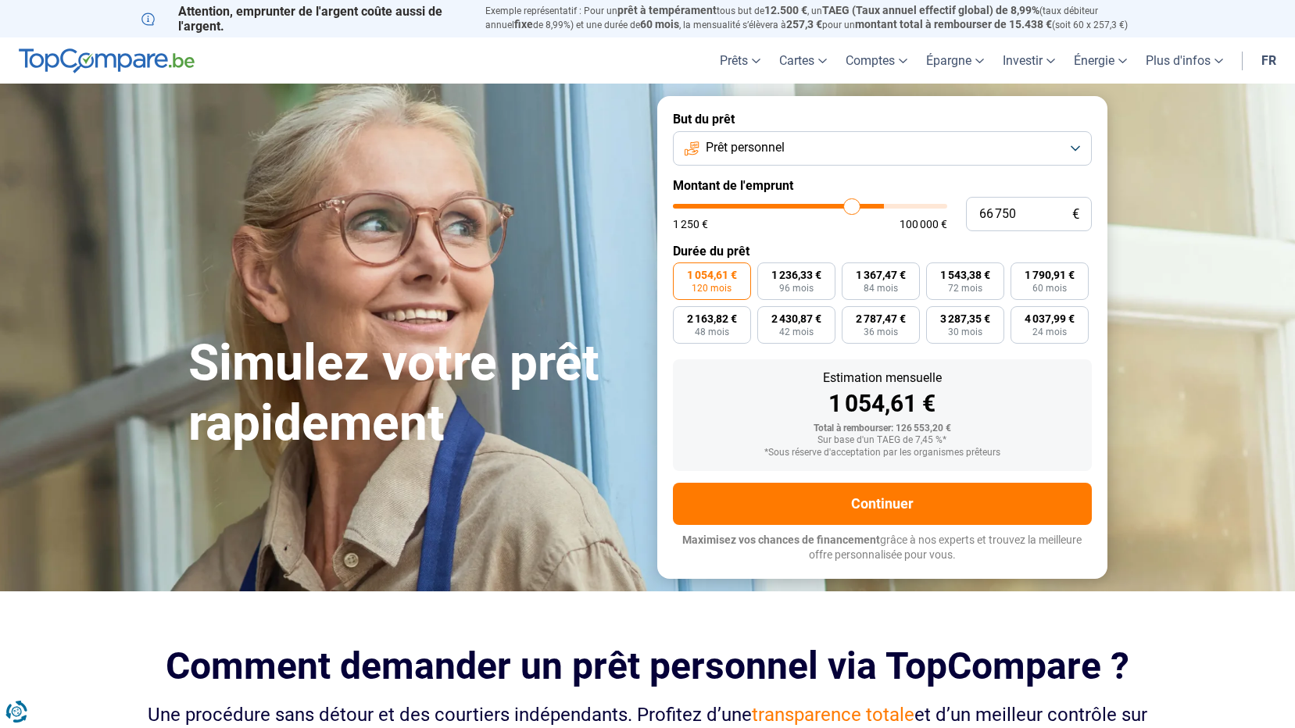
type input "65 250"
type input "65250"
type input "64 500"
type input "64500"
type input "63 500"
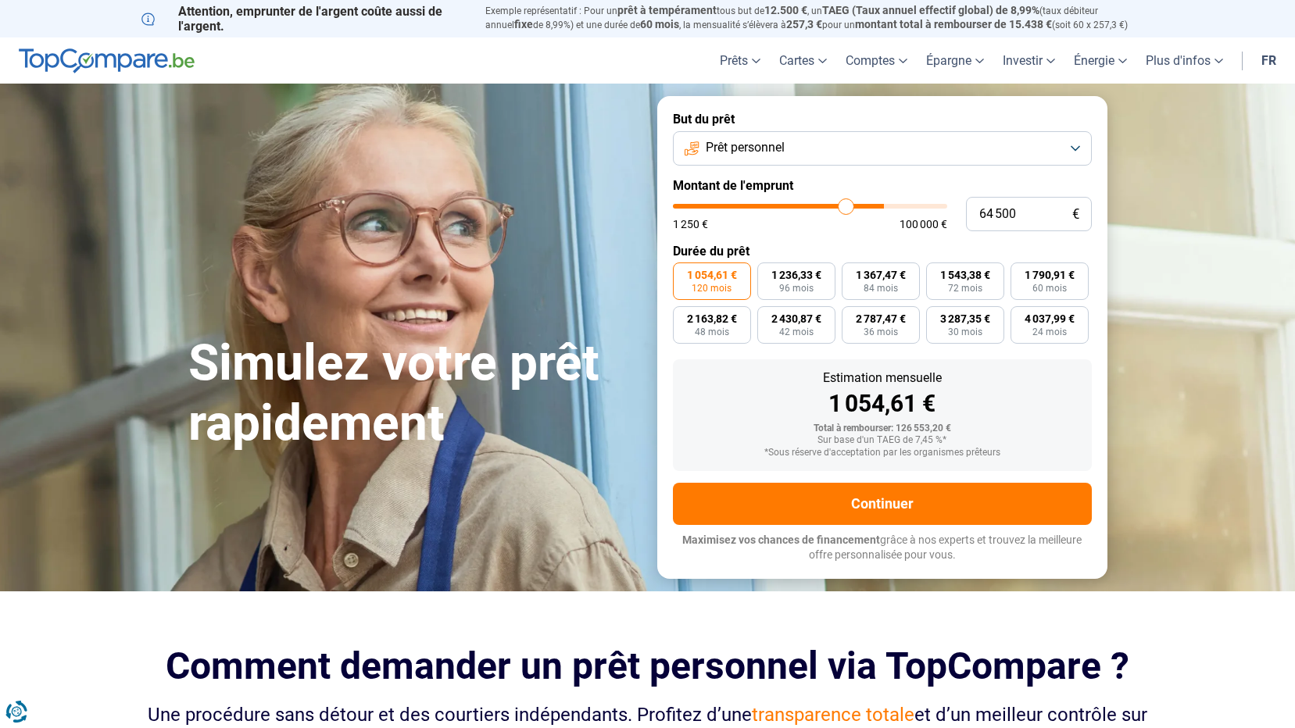
type input "63500"
type input "63 000"
type input "63000"
type input "61 750"
type input "61750"
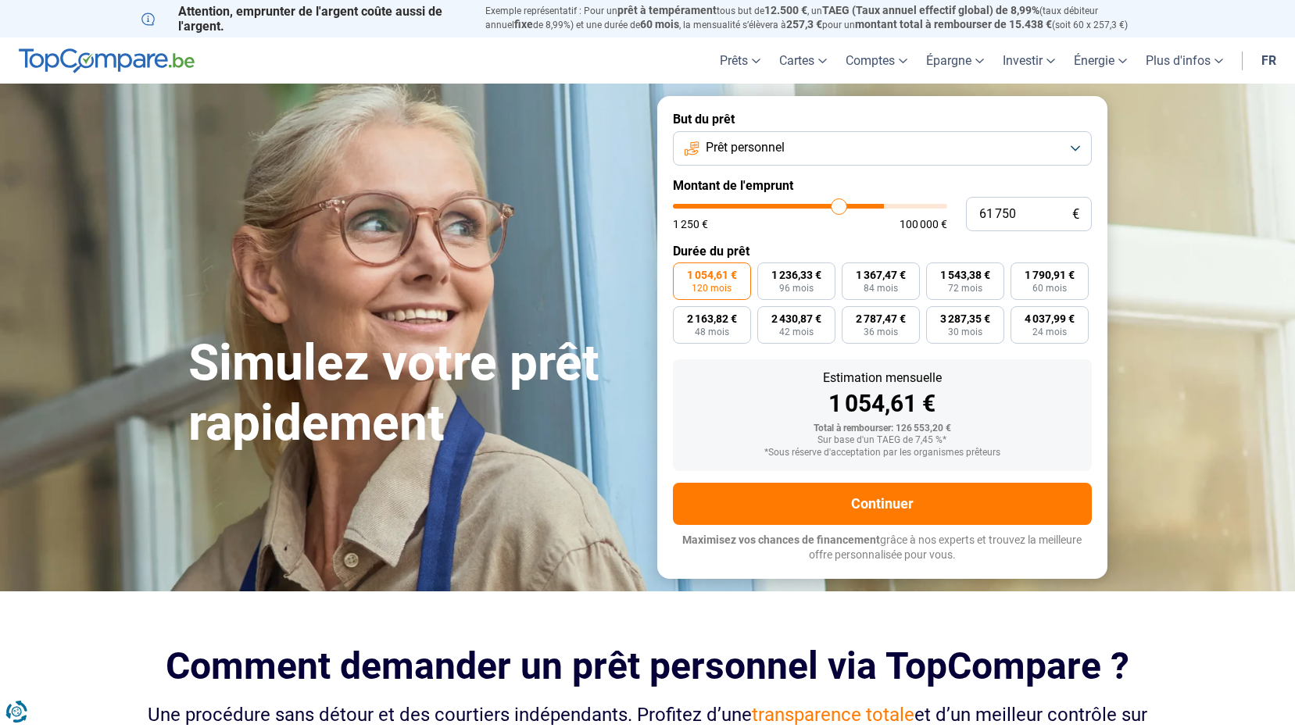
type input "60 250"
type input "60250"
type input "59 250"
type input "59250"
type input "58 000"
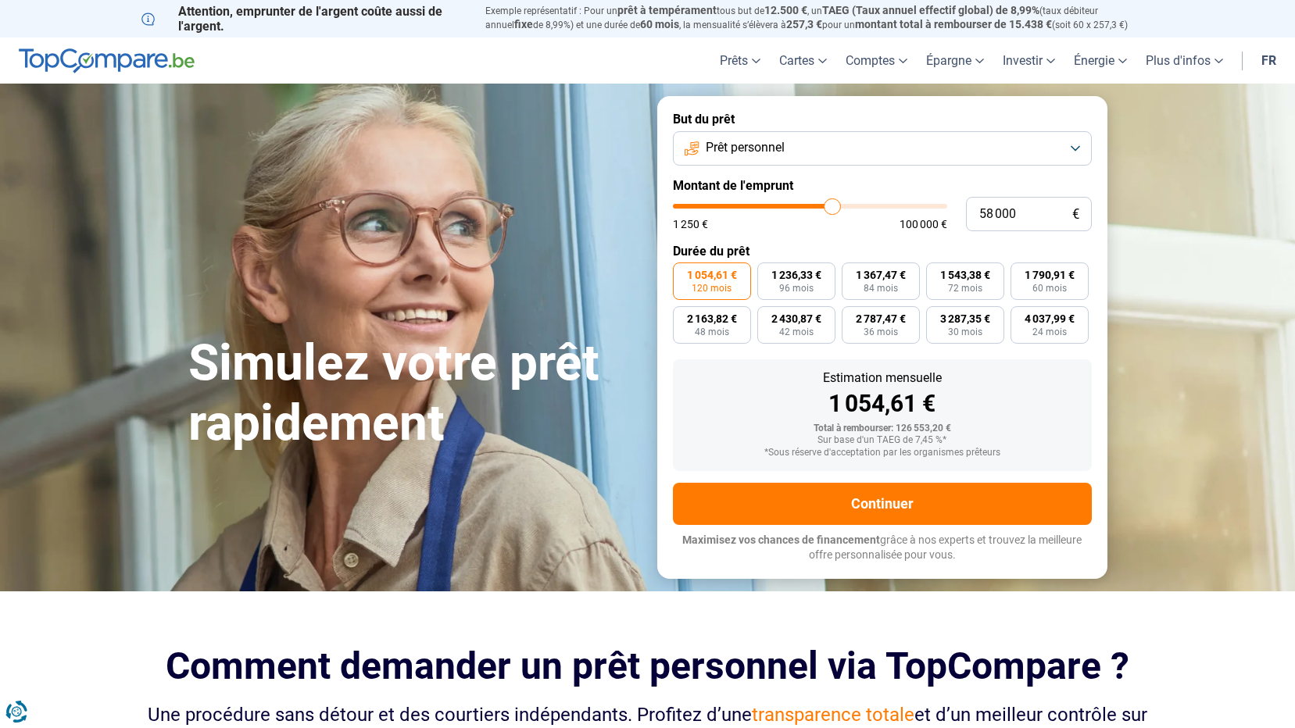
type input "58000"
type input "57 500"
type input "57500"
type input "57 250"
type input "57250"
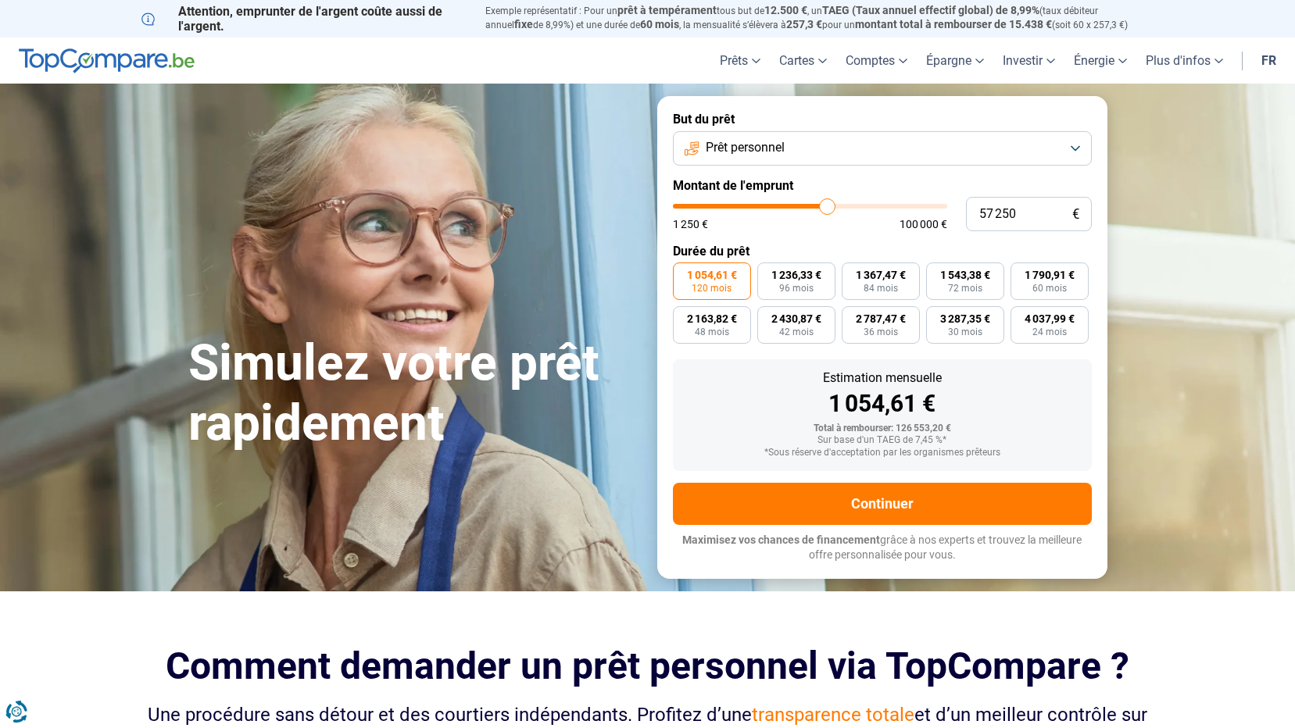
type input "57 000"
type input "57000"
type input "56 500"
type input "56500"
type input "56 250"
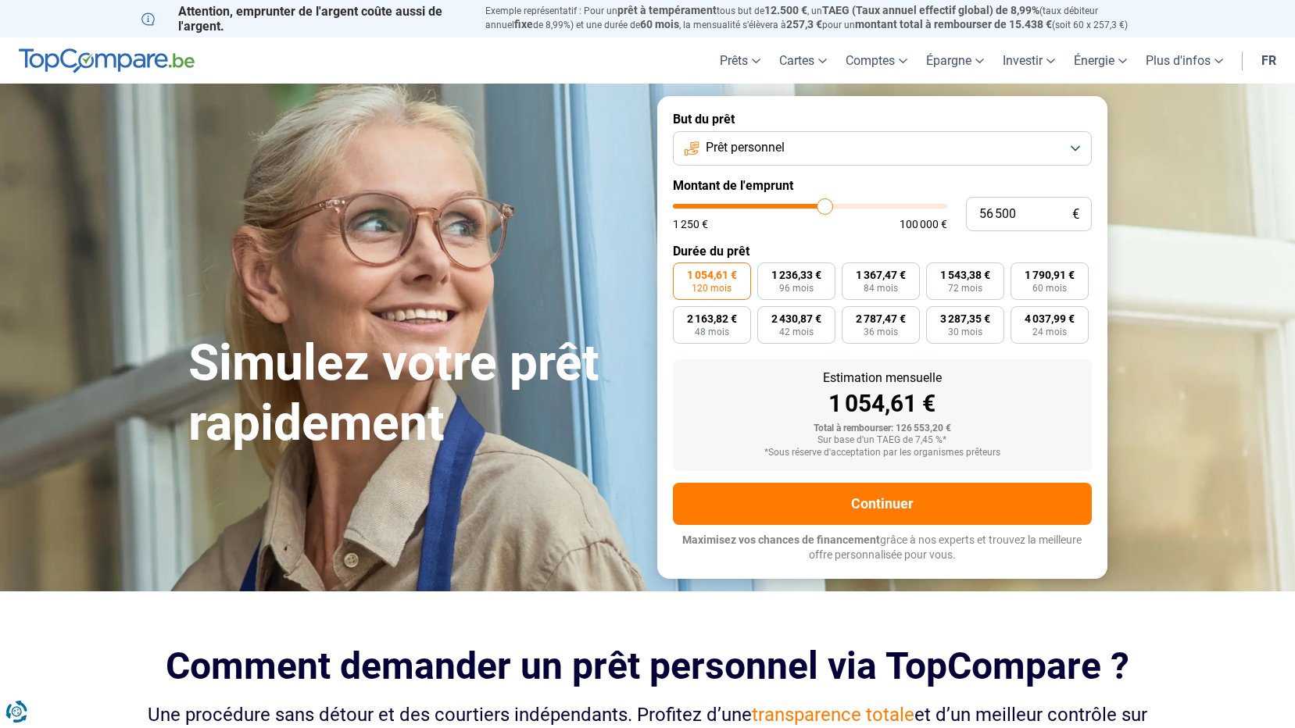
type input "56250"
type input "56 000"
type input "56000"
type input "55 750"
type input "55750"
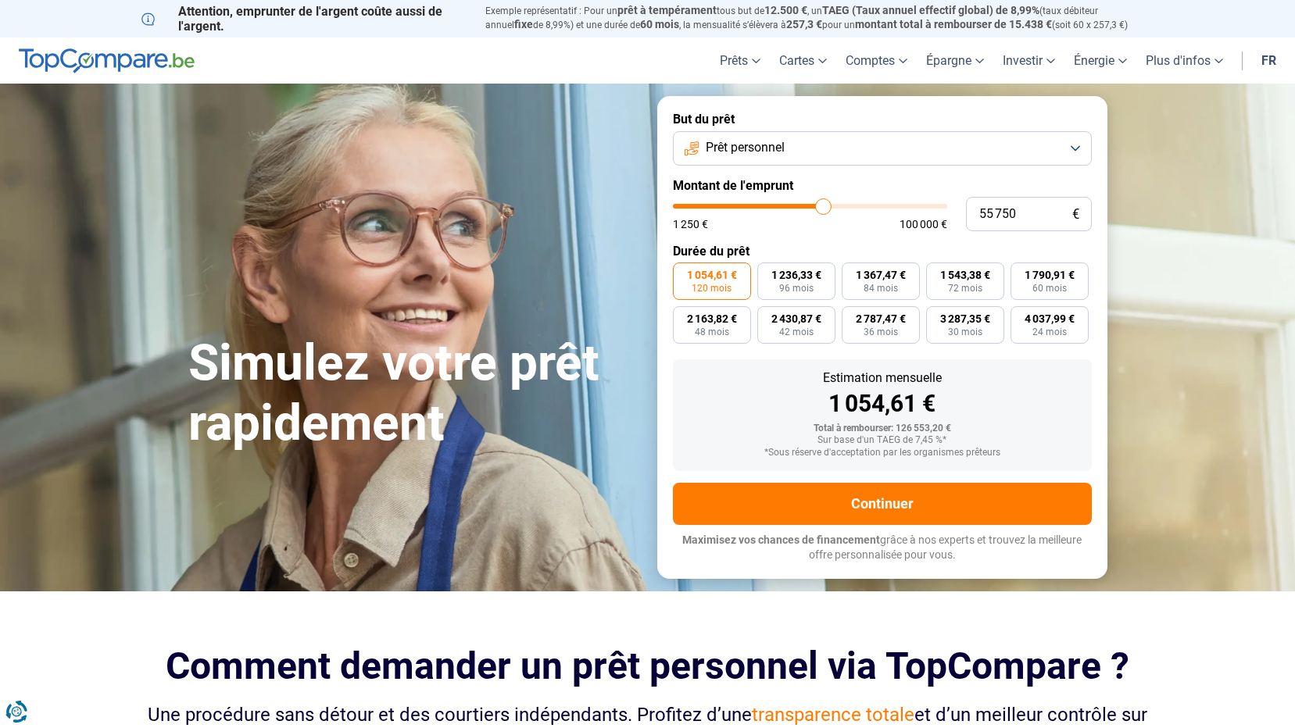
type input "55 000"
type input "55000"
type input "54 500"
drag, startPoint x: 908, startPoint y: 209, endPoint x: 809, endPoint y: 206, distance: 99.3
click at [809, 206] on input "range" at bounding box center [810, 206] width 274 height 5
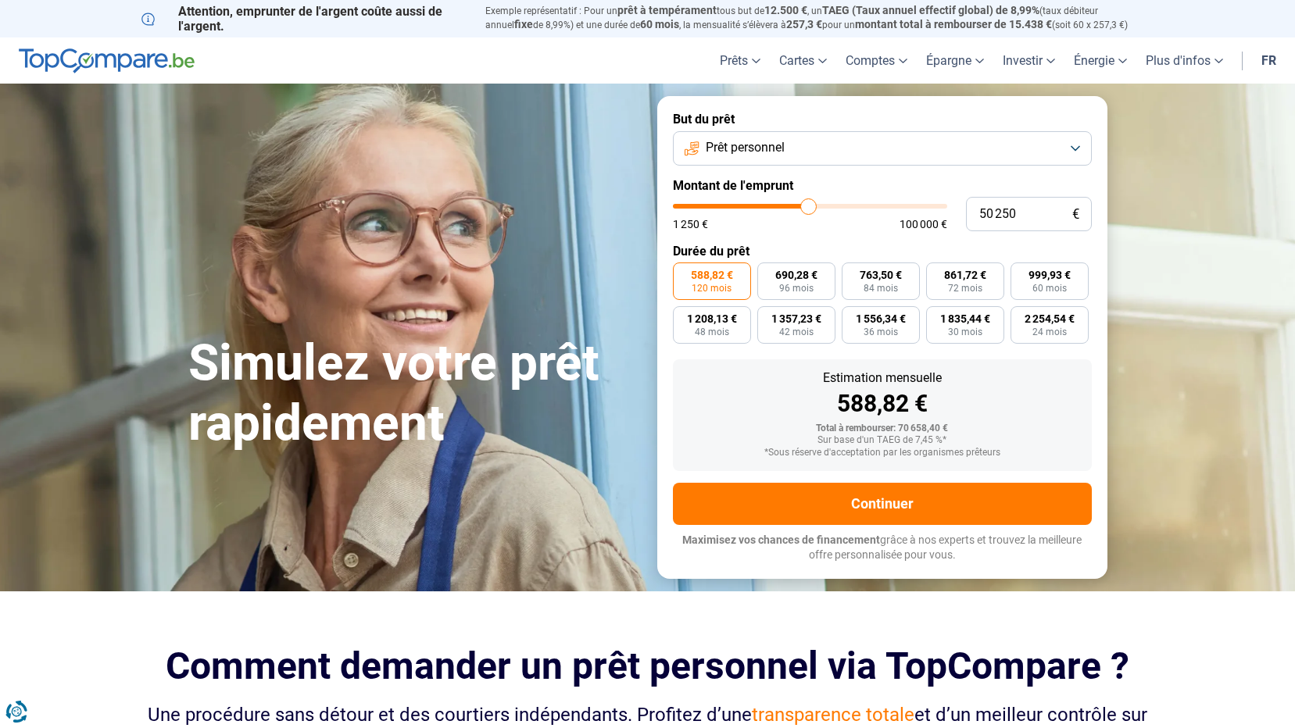
click at [809, 206] on input "range" at bounding box center [810, 206] width 274 height 5
click at [808, 206] on input "range" at bounding box center [810, 206] width 274 height 5
click at [877, 236] on form "But du prêt Prêt personnel Montant de l'emprunt 50 000 € 1 250 € 100 000 € Duré…" at bounding box center [882, 337] width 450 height 482
